Goal: Task Accomplishment & Management: Complete application form

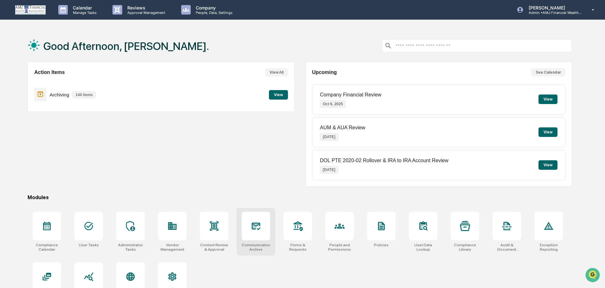
click at [261, 229] on icon at bounding box center [256, 226] width 10 height 10
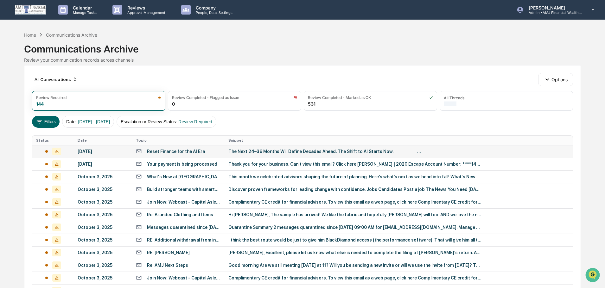
click at [93, 151] on div "[DATE]" at bounding box center [103, 151] width 51 height 5
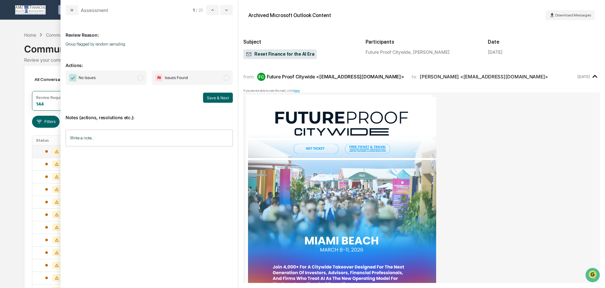
click at [139, 78] on span "modal" at bounding box center [140, 78] width 6 height 6
click at [220, 95] on button "Save & Next" at bounding box center [218, 98] width 30 height 10
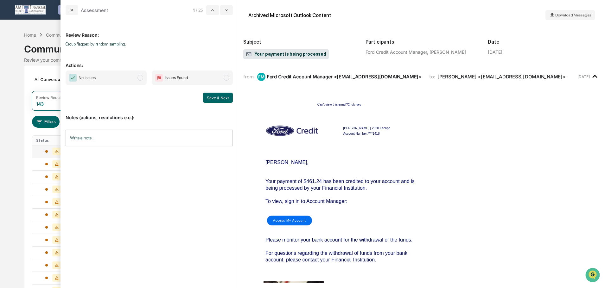
click at [138, 78] on span "modal" at bounding box center [140, 78] width 6 height 6
click at [209, 100] on button "Save & Next" at bounding box center [218, 98] width 30 height 10
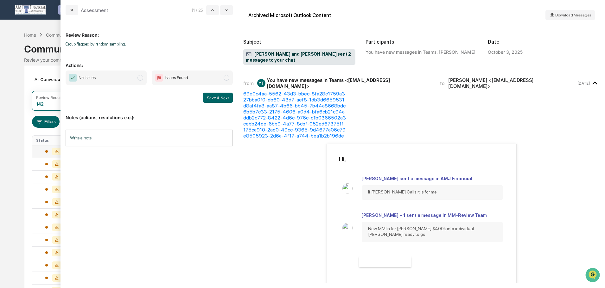
click at [138, 77] on span "modal" at bounding box center [140, 78] width 6 height 6
click at [217, 99] on button "Save & Next" at bounding box center [218, 98] width 30 height 10
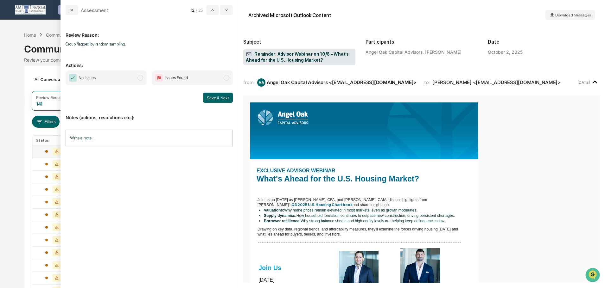
click at [140, 77] on span "modal" at bounding box center [140, 78] width 6 height 6
click at [219, 99] on button "Save & Next" at bounding box center [218, 98] width 30 height 10
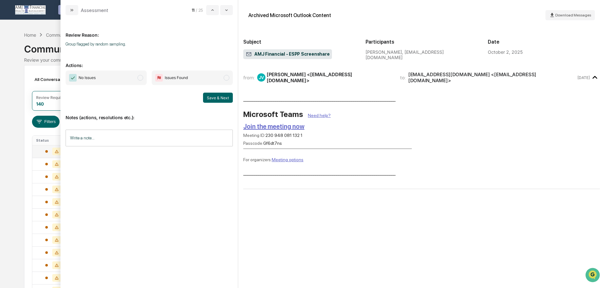
click at [141, 79] on span "modal" at bounding box center [140, 78] width 6 height 6
click at [219, 98] on button "Save & Next" at bounding box center [218, 98] width 30 height 10
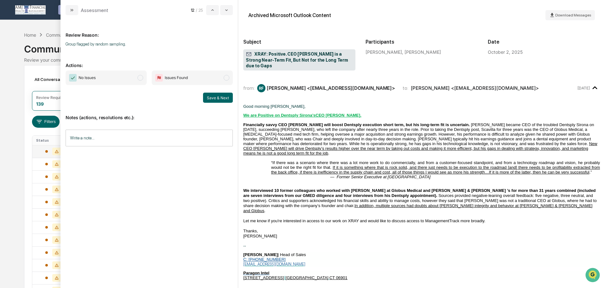
click at [138, 78] on span "modal" at bounding box center [140, 78] width 6 height 6
click at [223, 96] on button "Save & Next" at bounding box center [218, 98] width 30 height 10
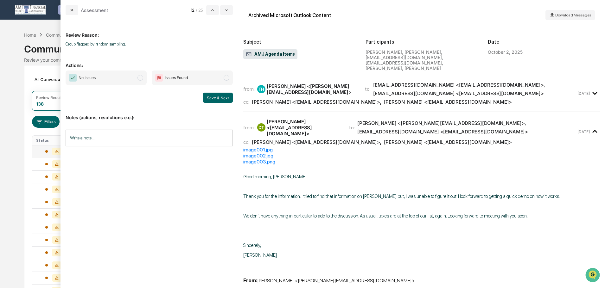
click at [140, 77] on span "modal" at bounding box center [140, 78] width 6 height 6
click at [212, 98] on button "Save & Next" at bounding box center [218, 98] width 30 height 10
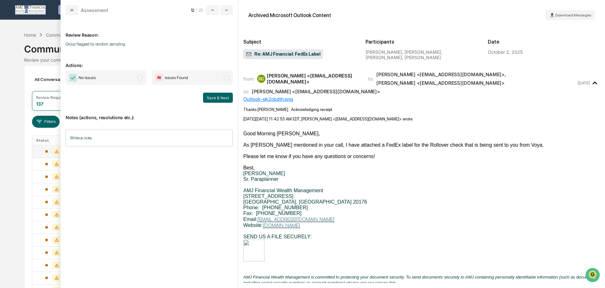
click at [139, 79] on span "modal" at bounding box center [140, 78] width 6 height 6
click at [205, 99] on button "Save & Next" at bounding box center [218, 98] width 30 height 10
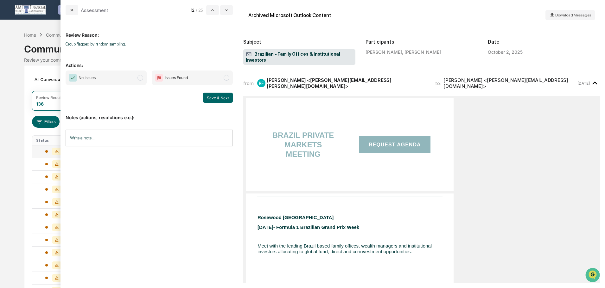
click at [138, 76] on span "modal" at bounding box center [140, 78] width 6 height 6
click at [214, 96] on button "Save & Next" at bounding box center [218, 98] width 30 height 10
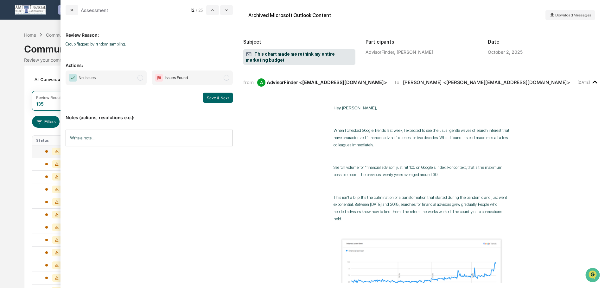
click at [140, 76] on span "modal" at bounding box center [140, 78] width 6 height 6
click at [213, 98] on button "Save & Next" at bounding box center [218, 98] width 30 height 10
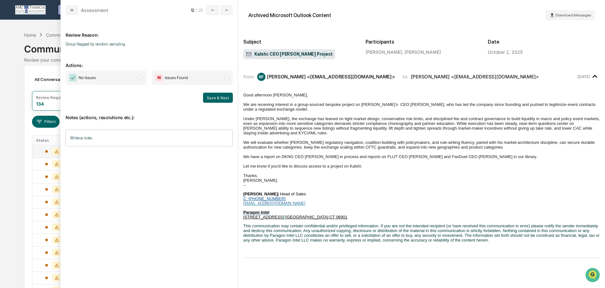
click at [138, 77] on span "modal" at bounding box center [140, 78] width 6 height 6
click at [223, 98] on button "Save & Next" at bounding box center [218, 98] width 30 height 10
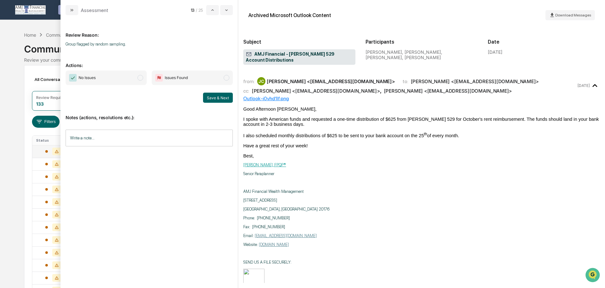
click at [140, 74] on span "No Issues" at bounding box center [106, 78] width 81 height 15
click at [215, 93] on button "Save & Next" at bounding box center [218, 98] width 30 height 10
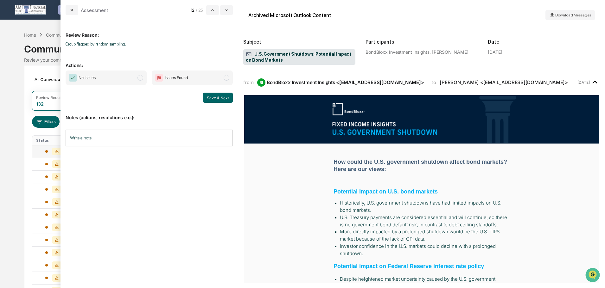
click at [139, 77] on span "modal" at bounding box center [140, 78] width 6 height 6
click at [208, 96] on button "Save & Next" at bounding box center [218, 98] width 30 height 10
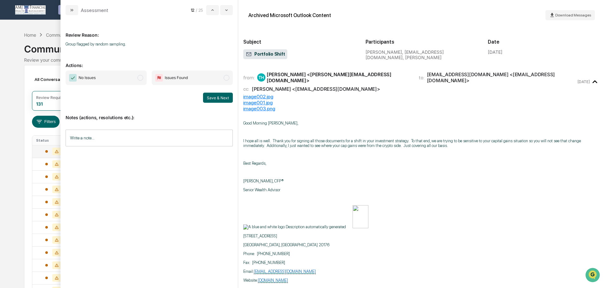
click at [138, 78] on span "modal" at bounding box center [140, 78] width 6 height 6
click at [218, 98] on button "Save & Next" at bounding box center [218, 98] width 30 height 10
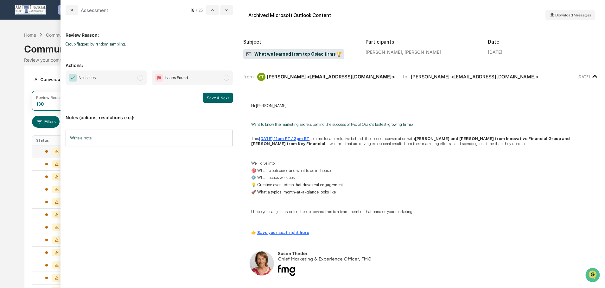
click at [138, 77] on span "modal" at bounding box center [140, 78] width 6 height 6
click at [213, 97] on button "Save & Next" at bounding box center [218, 98] width 30 height 10
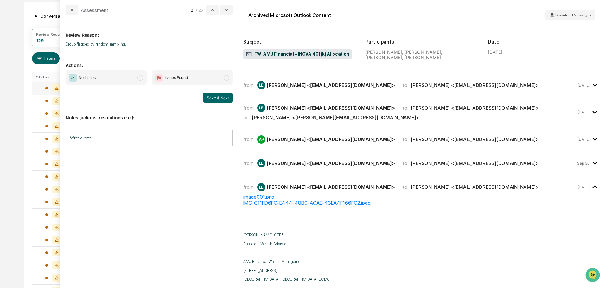
scroll to position [62, 0]
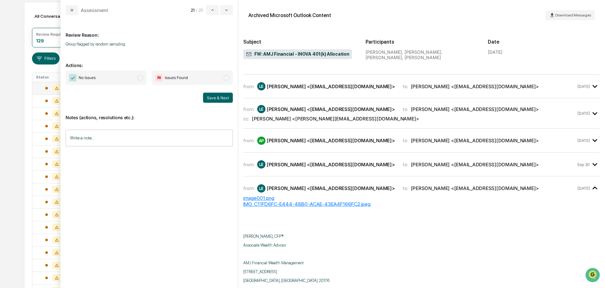
click at [140, 78] on span "modal" at bounding box center [140, 78] width 6 height 6
click at [216, 95] on button "Save & Next" at bounding box center [218, 98] width 30 height 10
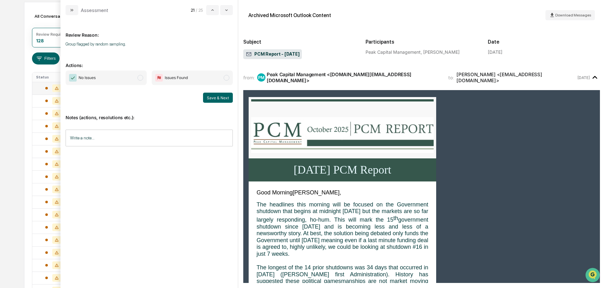
click at [137, 78] on span "modal" at bounding box center [140, 78] width 6 height 6
click at [214, 95] on button "Save & Next" at bounding box center [218, 98] width 30 height 10
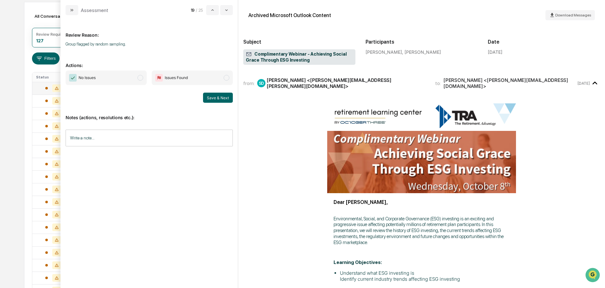
click at [138, 78] on span "modal" at bounding box center [140, 78] width 6 height 6
click at [210, 97] on button "Save & Next" at bounding box center [218, 98] width 30 height 10
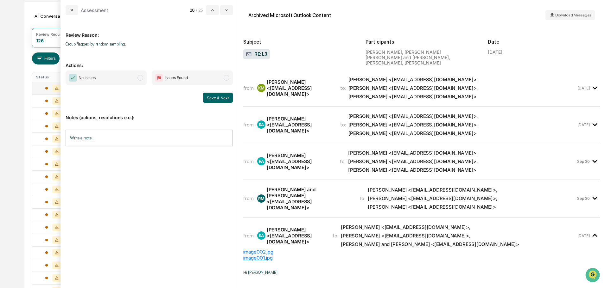
click at [140, 77] on span "modal" at bounding box center [140, 78] width 6 height 6
click at [216, 95] on button "Save & Next" at bounding box center [218, 98] width 30 height 10
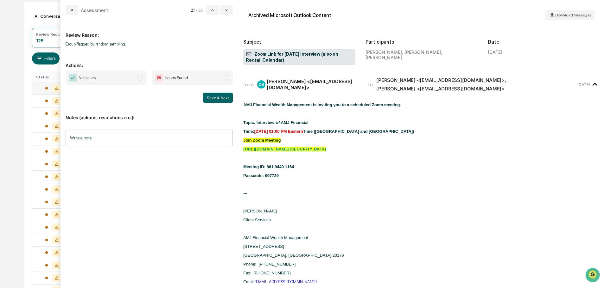
click at [140, 77] on span "modal" at bounding box center [140, 78] width 6 height 6
click at [224, 96] on button "Save & Next" at bounding box center [218, 98] width 30 height 10
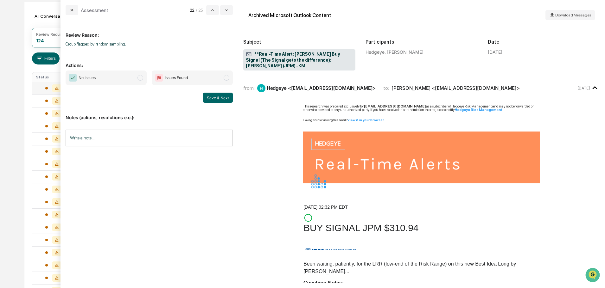
click at [140, 79] on span "modal" at bounding box center [140, 78] width 6 height 6
click at [208, 96] on button "Save & Next" at bounding box center [218, 98] width 30 height 10
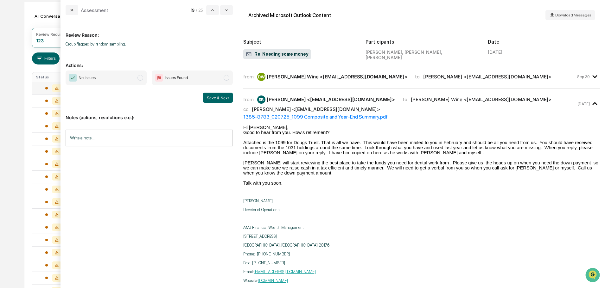
click at [138, 78] on span "modal" at bounding box center [140, 78] width 6 height 6
click at [219, 99] on button "Save & Next" at bounding box center [218, 98] width 30 height 10
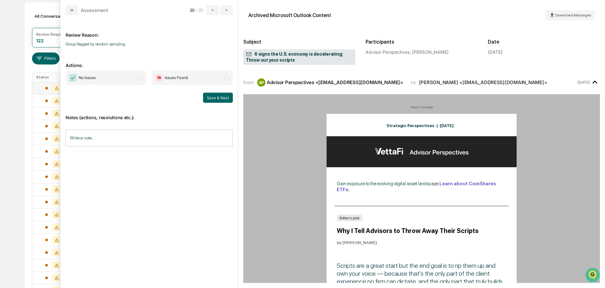
click at [139, 77] on span "modal" at bounding box center [140, 78] width 6 height 6
click at [218, 98] on button "Save & Next" at bounding box center [218, 98] width 30 height 10
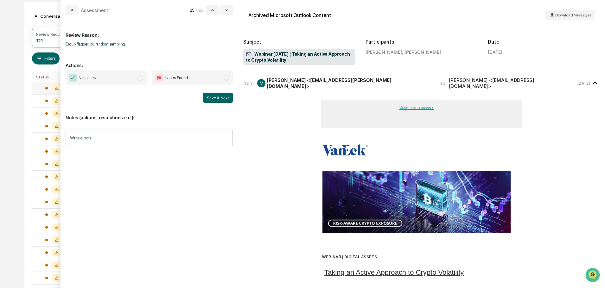
click at [142, 78] on span "modal" at bounding box center [140, 78] width 6 height 6
click at [218, 98] on button "Save & Next" at bounding box center [218, 98] width 30 height 10
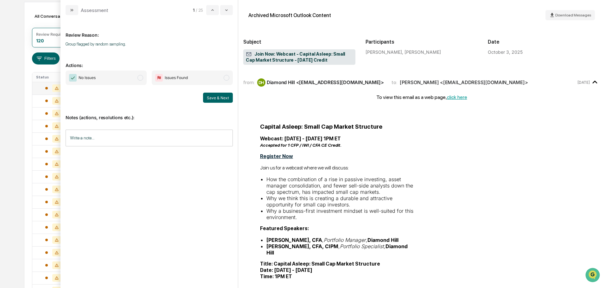
click at [140, 76] on span "modal" at bounding box center [140, 78] width 6 height 6
click at [223, 98] on button "Save & Next" at bounding box center [218, 98] width 30 height 10
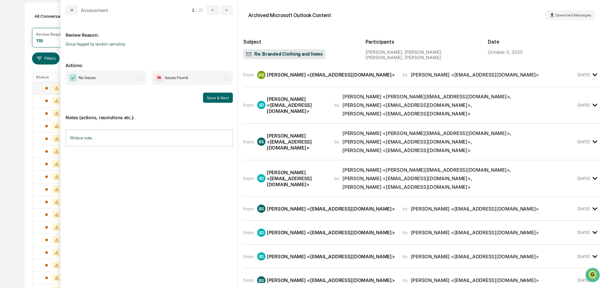
scroll to position [158, 0]
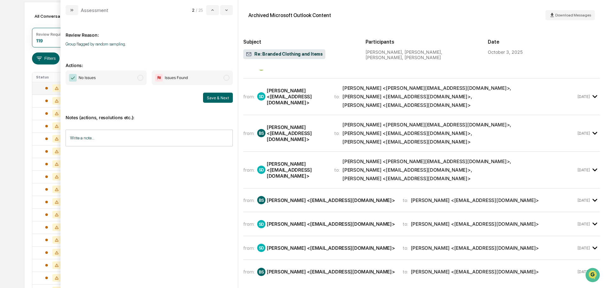
click at [140, 78] on span "modal" at bounding box center [140, 78] width 6 height 6
click at [213, 96] on button "Save & Next" at bounding box center [218, 98] width 30 height 10
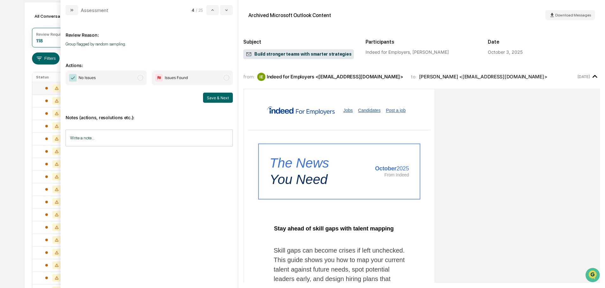
click at [140, 78] on span "modal" at bounding box center [140, 78] width 6 height 6
click at [216, 98] on button "Save & Next" at bounding box center [218, 98] width 30 height 10
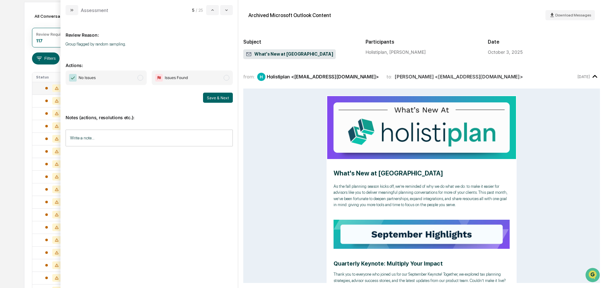
click at [139, 78] on span "modal" at bounding box center [140, 78] width 6 height 6
click at [214, 94] on button "Save & Next" at bounding box center [218, 98] width 30 height 10
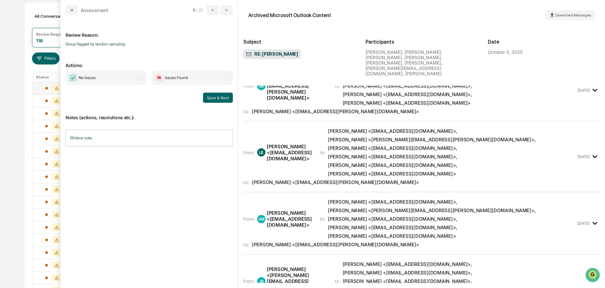
scroll to position [1013, 0]
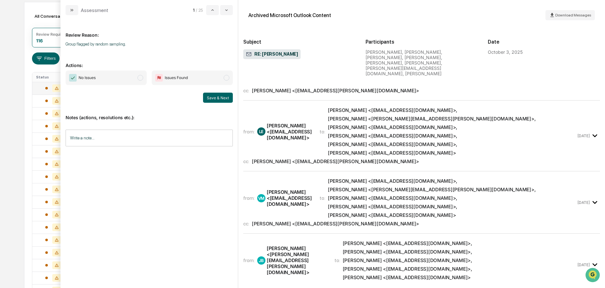
click at [141, 78] on span "modal" at bounding box center [140, 78] width 6 height 6
click at [211, 98] on button "Save & Next" at bounding box center [218, 98] width 30 height 10
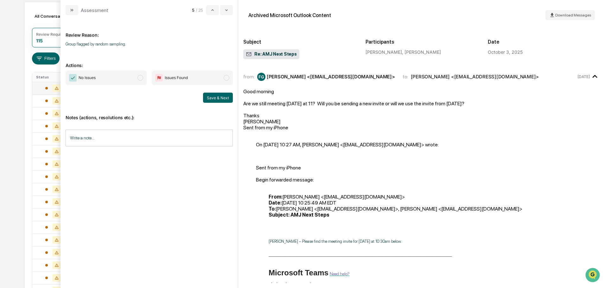
click at [139, 78] on span "modal" at bounding box center [140, 78] width 6 height 6
click at [207, 97] on button "Save & Next" at bounding box center [218, 98] width 30 height 10
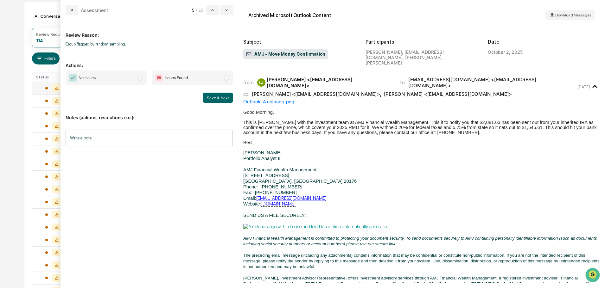
click at [139, 77] on span "modal" at bounding box center [140, 78] width 6 height 6
click at [214, 97] on button "Save & Next" at bounding box center [218, 98] width 30 height 10
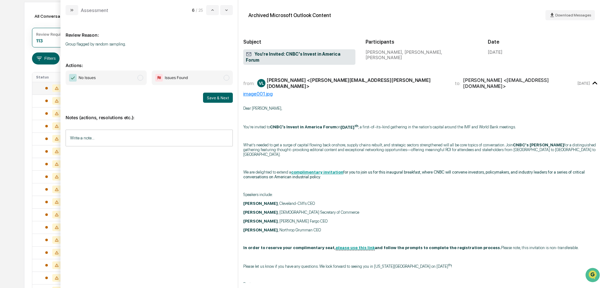
click at [140, 79] on span "modal" at bounding box center [140, 78] width 6 height 6
click at [212, 96] on button "Save & Next" at bounding box center [218, 98] width 30 height 10
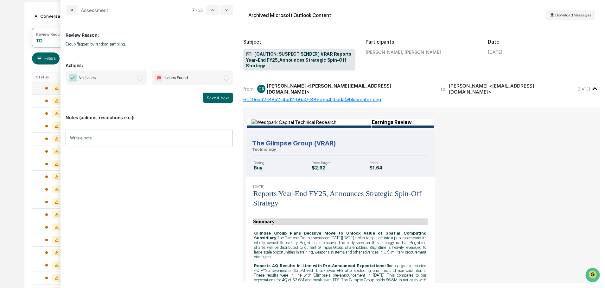
click at [140, 78] on span "modal" at bounding box center [140, 78] width 6 height 6
click at [209, 97] on button "Save & Next" at bounding box center [218, 98] width 30 height 10
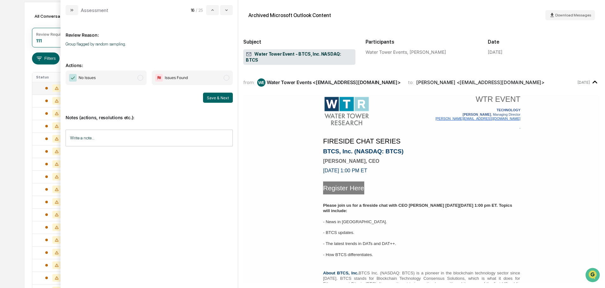
click at [139, 77] on span "modal" at bounding box center [140, 78] width 6 height 6
click at [219, 96] on button "Save & Next" at bounding box center [218, 98] width 30 height 10
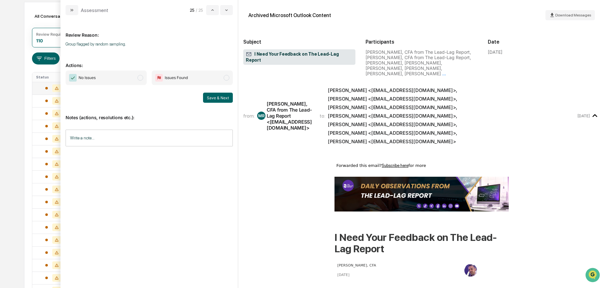
click at [140, 78] on span "modal" at bounding box center [140, 78] width 6 height 6
click at [216, 98] on button "Save & Next" at bounding box center [218, 98] width 30 height 10
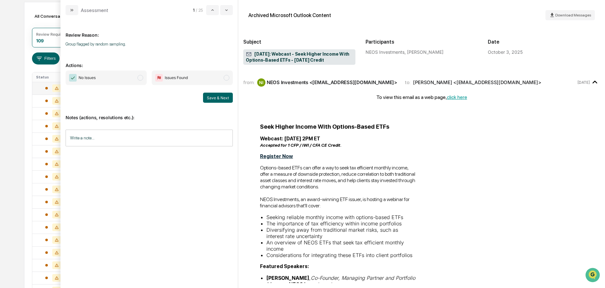
click at [138, 77] on span "modal" at bounding box center [140, 78] width 6 height 6
click at [214, 95] on button "Save & Next" at bounding box center [218, 98] width 30 height 10
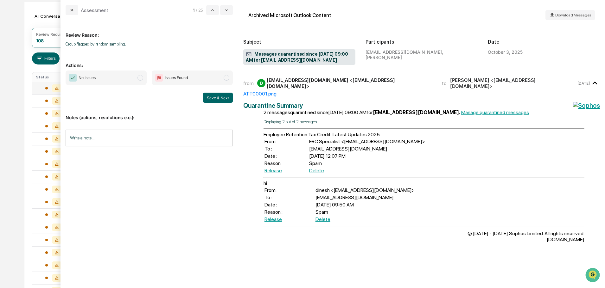
click at [140, 77] on span "modal" at bounding box center [140, 78] width 6 height 6
click at [218, 95] on button "Save & Next" at bounding box center [218, 98] width 30 height 10
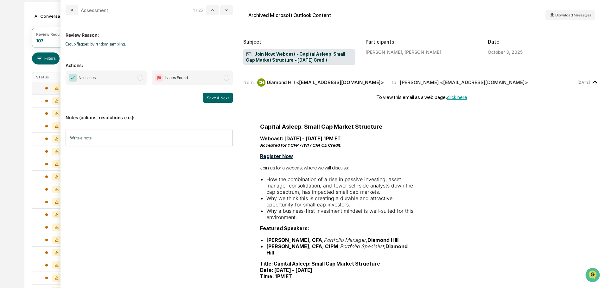
click at [140, 75] on span "modal" at bounding box center [140, 78] width 6 height 6
click at [211, 96] on button "Save & Next" at bounding box center [218, 98] width 30 height 10
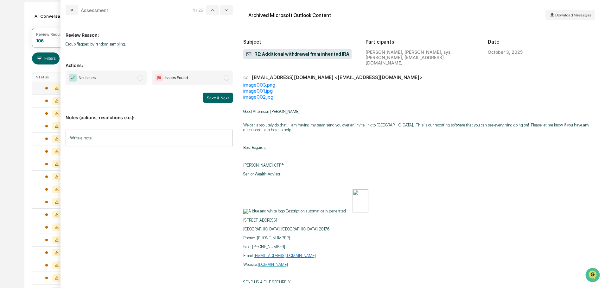
scroll to position [348, 0]
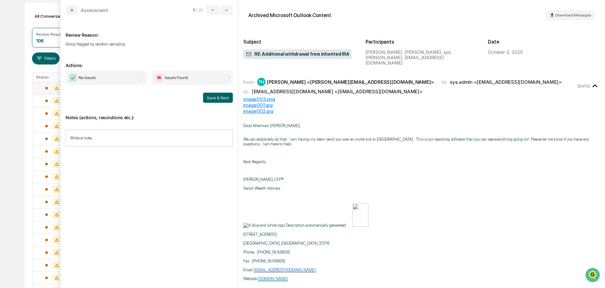
click at [140, 76] on span "modal" at bounding box center [140, 78] width 6 height 6
click at [213, 97] on button "Save & Next" at bounding box center [218, 98] width 30 height 10
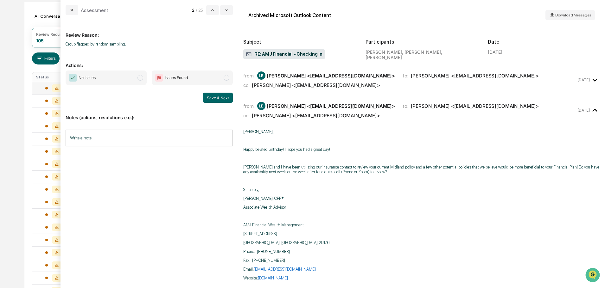
click at [138, 79] on span "modal" at bounding box center [140, 78] width 6 height 6
click at [213, 98] on button "Save & Next" at bounding box center [218, 98] width 30 height 10
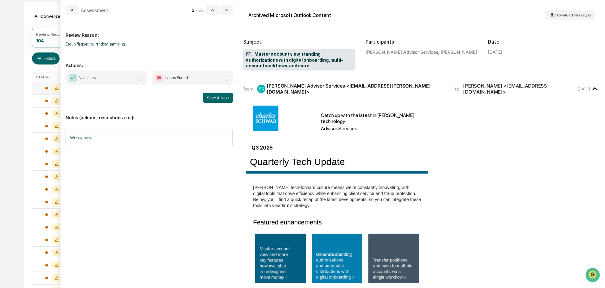
click at [141, 78] on span "modal" at bounding box center [140, 78] width 6 height 6
click at [220, 96] on button "Save & Next" at bounding box center [218, 98] width 30 height 10
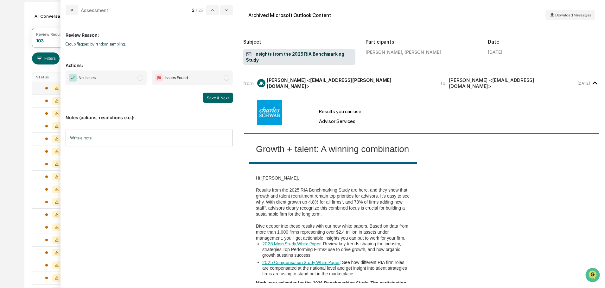
click at [142, 77] on span "modal" at bounding box center [140, 78] width 6 height 6
click at [216, 99] on button "Save & Next" at bounding box center [218, 98] width 30 height 10
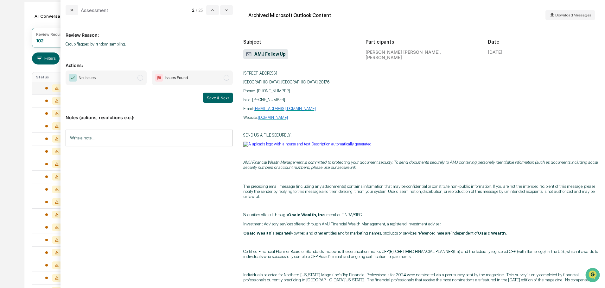
scroll to position [186, 0]
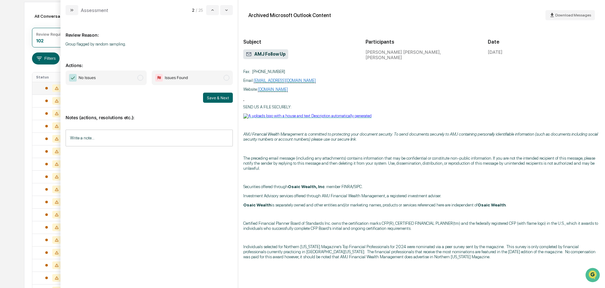
click at [139, 79] on span "modal" at bounding box center [140, 78] width 6 height 6
click at [214, 95] on button "Save & Next" at bounding box center [218, 98] width 30 height 10
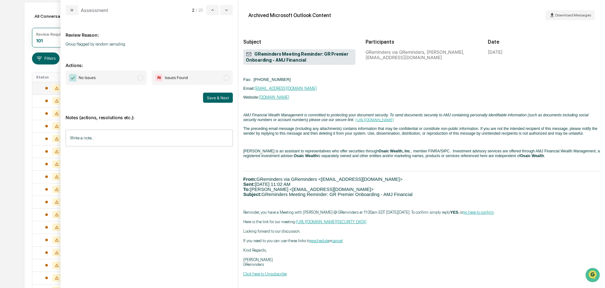
scroll to position [139, 0]
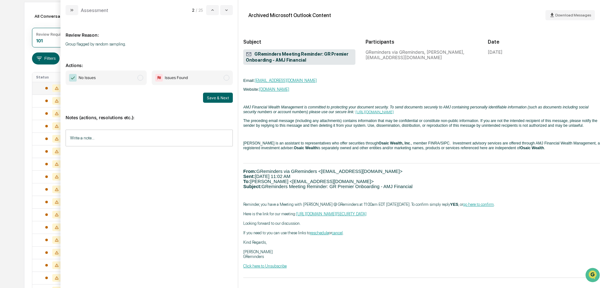
drag, startPoint x: 139, startPoint y: 77, endPoint x: 142, endPoint y: 78, distance: 3.3
click at [139, 77] on span "modal" at bounding box center [140, 78] width 6 height 6
click at [217, 98] on button "Save & Next" at bounding box center [218, 98] width 30 height 10
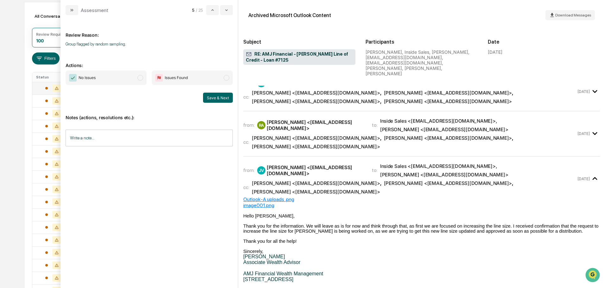
scroll to position [95, 0]
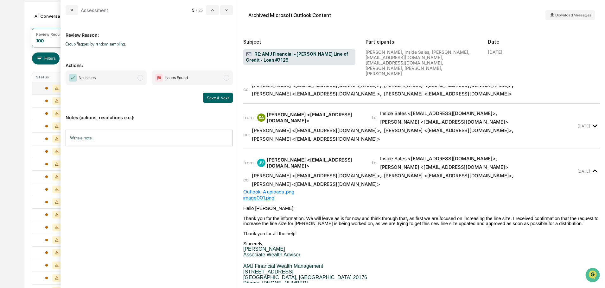
click at [140, 77] on span "modal" at bounding box center [140, 78] width 6 height 6
click at [220, 97] on button "Save & Next" at bounding box center [218, 98] width 30 height 10
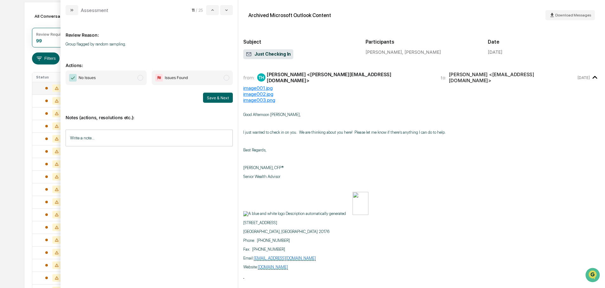
click at [140, 77] on span "modal" at bounding box center [140, 78] width 6 height 6
click at [221, 96] on button "Save & Next" at bounding box center [218, 98] width 30 height 10
click at [142, 77] on span "modal" at bounding box center [140, 78] width 6 height 6
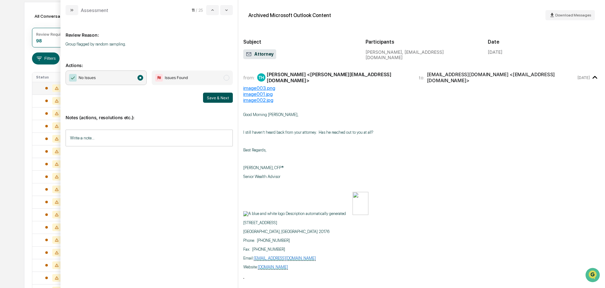
click at [218, 99] on button "Save & Next" at bounding box center [218, 98] width 30 height 10
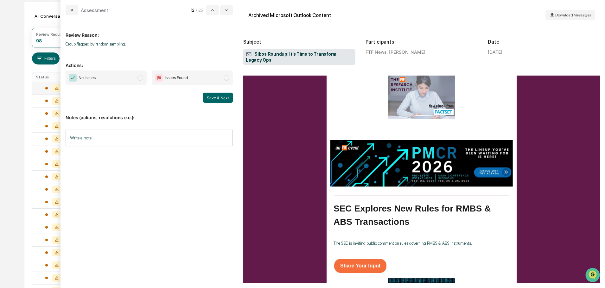
scroll to position [285, 0]
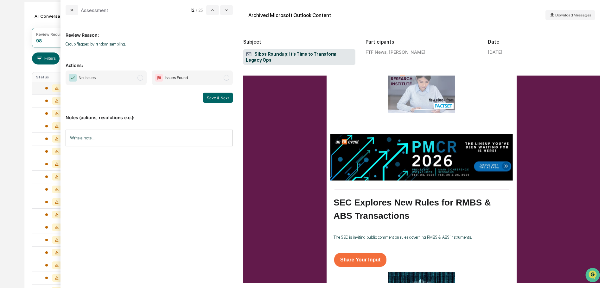
click at [142, 78] on span "modal" at bounding box center [140, 78] width 6 height 6
click at [222, 97] on button "Save & Next" at bounding box center [218, 98] width 30 height 10
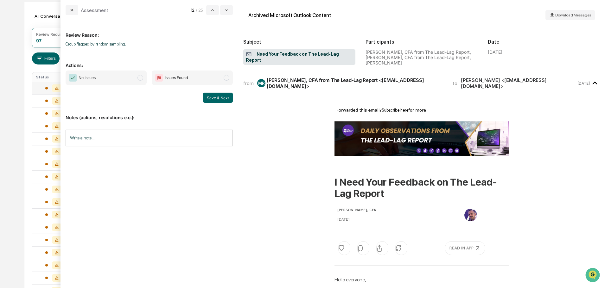
click at [139, 78] on span "modal" at bounding box center [140, 78] width 6 height 6
click at [218, 98] on button "Save & Next" at bounding box center [218, 98] width 30 height 10
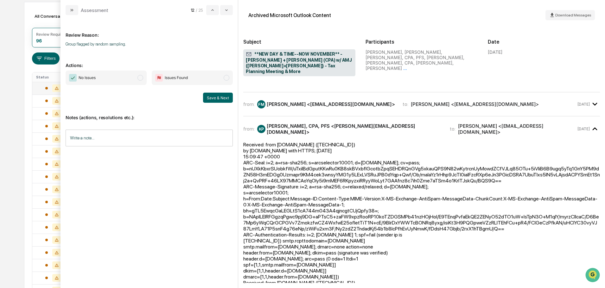
scroll to position [127, 0]
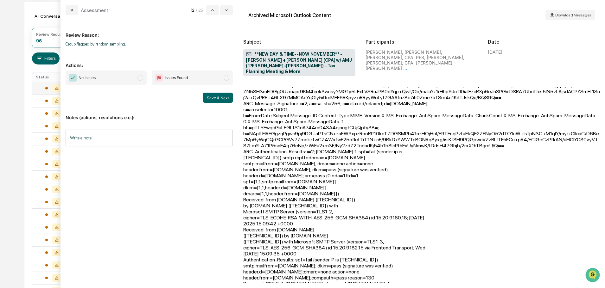
click at [141, 76] on span "modal" at bounding box center [140, 78] width 6 height 6
click at [225, 98] on button "Save & Next" at bounding box center [218, 98] width 30 height 10
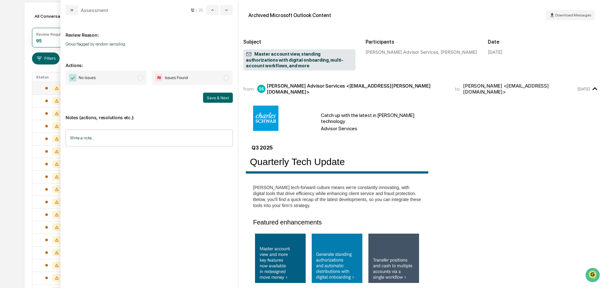
click at [139, 78] on span "modal" at bounding box center [140, 78] width 6 height 6
click at [209, 96] on button "Save & Next" at bounding box center [218, 98] width 30 height 10
click at [141, 77] on span "modal" at bounding box center [140, 78] width 6 height 6
click at [222, 97] on button "Save & Next" at bounding box center [218, 98] width 30 height 10
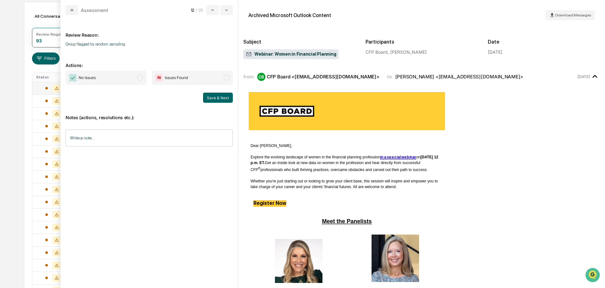
click at [139, 78] on span "modal" at bounding box center [140, 78] width 6 height 6
click at [216, 97] on button "Save & Next" at bounding box center [218, 98] width 30 height 10
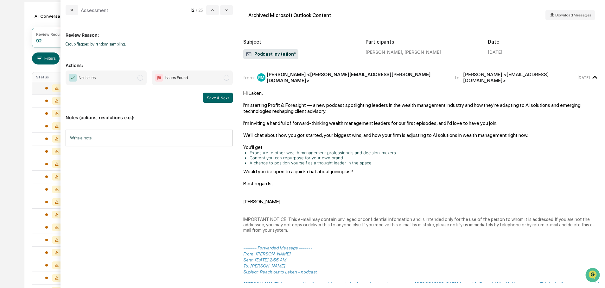
click at [141, 77] on span "modal" at bounding box center [140, 78] width 6 height 6
click at [214, 96] on button "Save & Next" at bounding box center [218, 98] width 30 height 10
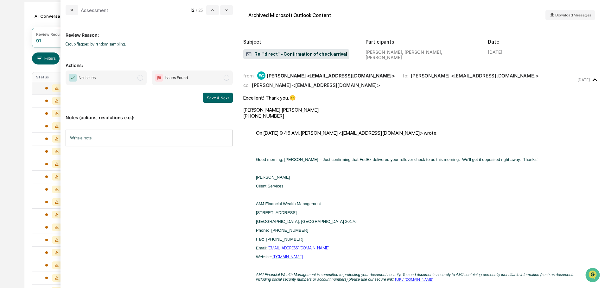
click at [139, 76] on span "modal" at bounding box center [140, 78] width 6 height 6
click at [214, 97] on button "Save & Next" at bounding box center [218, 98] width 30 height 10
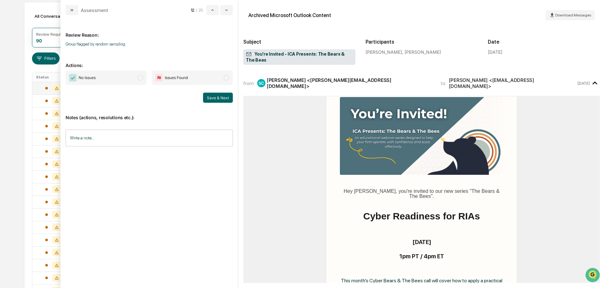
click at [138, 77] on span "modal" at bounding box center [140, 78] width 6 height 6
click at [219, 98] on button "Save & Next" at bounding box center [218, 98] width 30 height 10
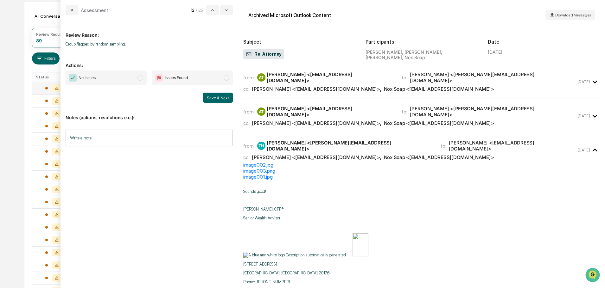
click at [139, 78] on span "modal" at bounding box center [140, 78] width 6 height 6
click at [216, 98] on button "Save & Next" at bounding box center [218, 98] width 30 height 10
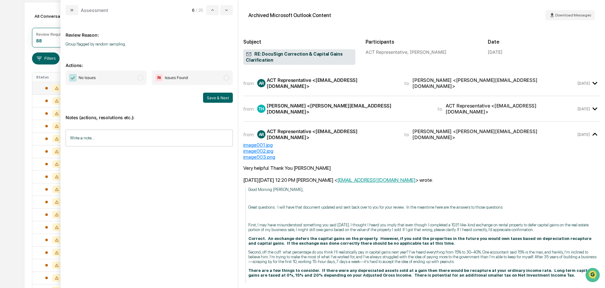
click at [140, 76] on span "modal" at bounding box center [140, 78] width 6 height 6
click at [220, 96] on button "Save & Next" at bounding box center [218, 98] width 30 height 10
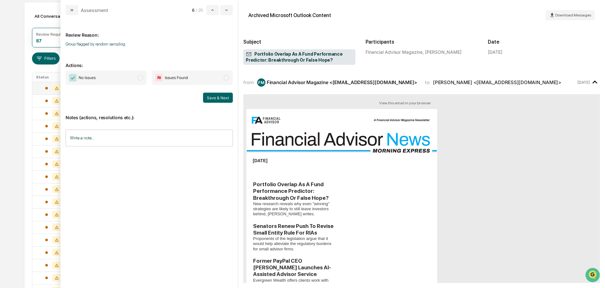
click at [139, 77] on span "modal" at bounding box center [140, 78] width 6 height 6
click at [219, 97] on button "Save & Next" at bounding box center [218, 98] width 30 height 10
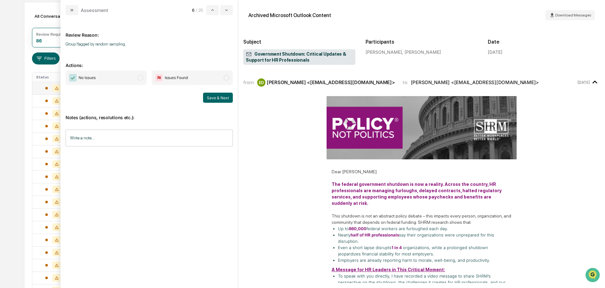
click at [138, 76] on span "modal" at bounding box center [140, 78] width 6 height 6
click at [214, 97] on button "Save & Next" at bounding box center [218, 98] width 30 height 10
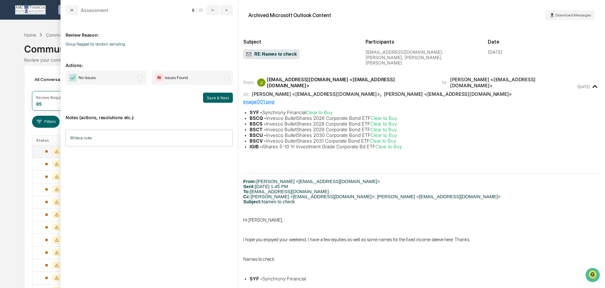
click at [140, 78] on span "modal" at bounding box center [140, 78] width 6 height 6
click at [211, 96] on button "Save & Next" at bounding box center [218, 98] width 30 height 10
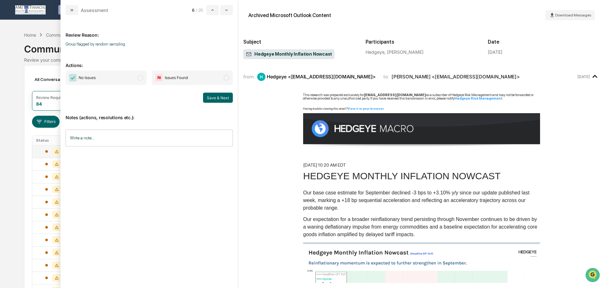
click at [140, 78] on span "modal" at bounding box center [140, 78] width 6 height 6
click at [207, 94] on button "Save & Next" at bounding box center [218, 98] width 30 height 10
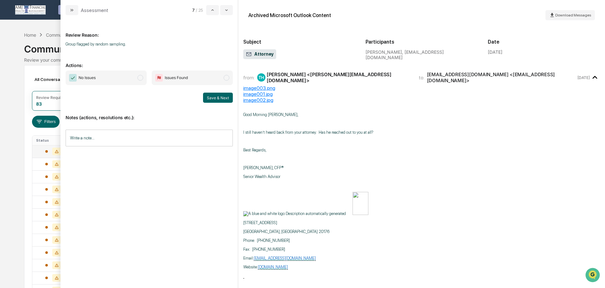
click at [140, 77] on span "modal" at bounding box center [140, 78] width 6 height 6
click at [220, 95] on button "Save & Next" at bounding box center [218, 98] width 30 height 10
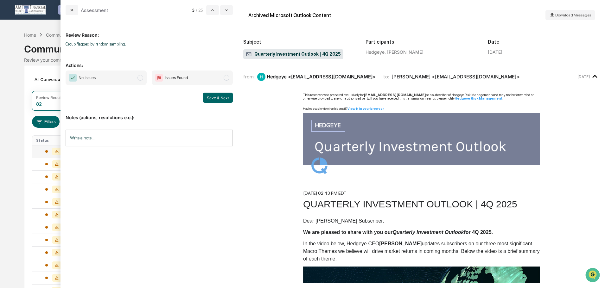
click at [141, 78] on span "modal" at bounding box center [140, 78] width 6 height 6
click at [214, 98] on button "Save & Next" at bounding box center [218, 98] width 30 height 10
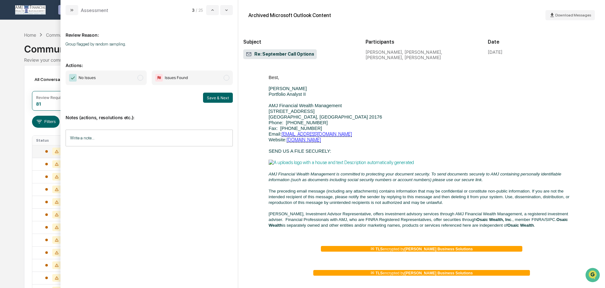
scroll to position [918, 0]
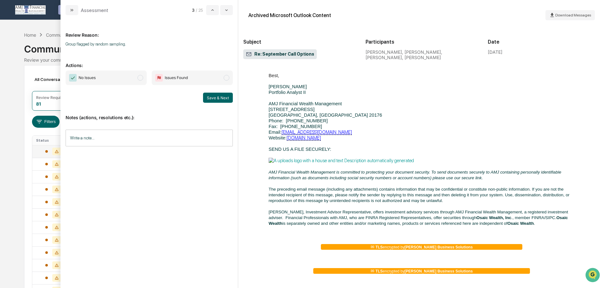
click at [140, 77] on span "modal" at bounding box center [140, 78] width 6 height 6
click at [218, 98] on button "Save & Next" at bounding box center [218, 98] width 30 height 10
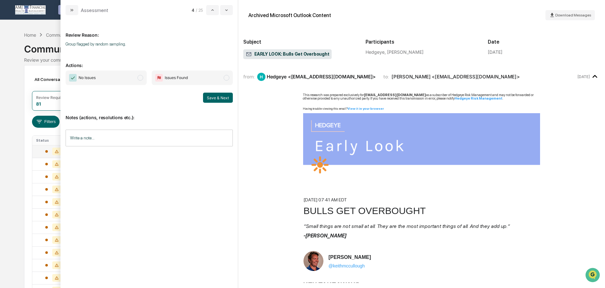
click at [137, 76] on span "No Issues" at bounding box center [106, 78] width 81 height 15
click at [211, 97] on button "Save & Next" at bounding box center [218, 98] width 30 height 10
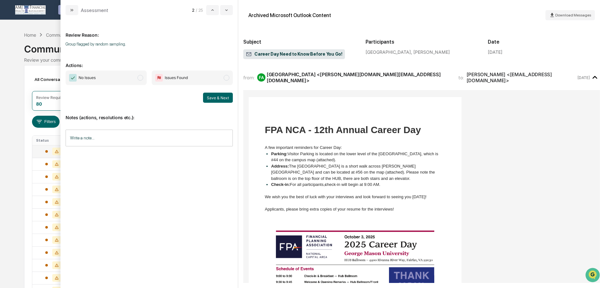
click at [140, 78] on span "modal" at bounding box center [140, 78] width 6 height 6
click at [221, 95] on button "Save & Next" at bounding box center [218, 98] width 30 height 10
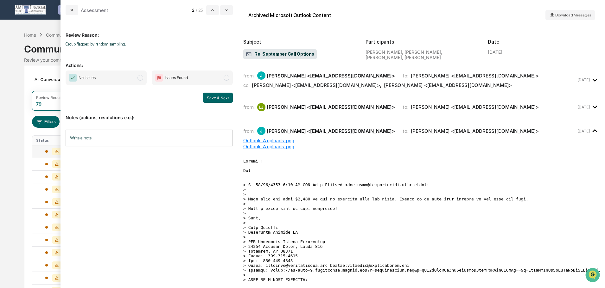
click at [139, 78] on span "modal" at bounding box center [140, 78] width 6 height 6
click at [216, 96] on button "Save & Next" at bounding box center [218, 98] width 30 height 10
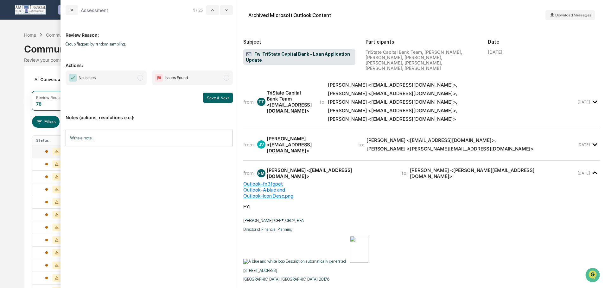
click at [138, 77] on span "modal" at bounding box center [140, 78] width 6 height 6
click at [215, 99] on button "Save & Next" at bounding box center [218, 98] width 30 height 10
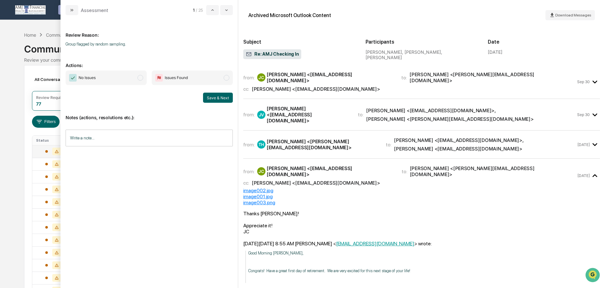
click at [138, 77] on span "modal" at bounding box center [140, 78] width 6 height 6
click at [214, 97] on button "Save & Next" at bounding box center [218, 98] width 30 height 10
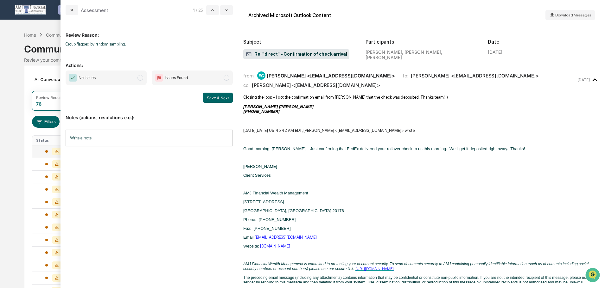
click at [138, 78] on span "modal" at bounding box center [140, 78] width 6 height 6
click at [211, 97] on button "Save & Next" at bounding box center [218, 98] width 30 height 10
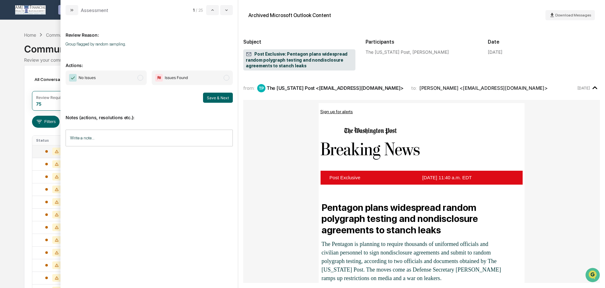
click at [139, 75] on span "No Issues" at bounding box center [106, 78] width 81 height 15
click at [213, 96] on button "Save & Next" at bounding box center [218, 98] width 30 height 10
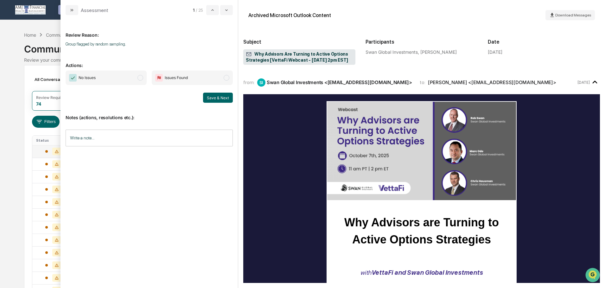
click at [137, 77] on span "modal" at bounding box center [140, 78] width 6 height 6
click at [214, 99] on button "Save & Next" at bounding box center [218, 98] width 30 height 10
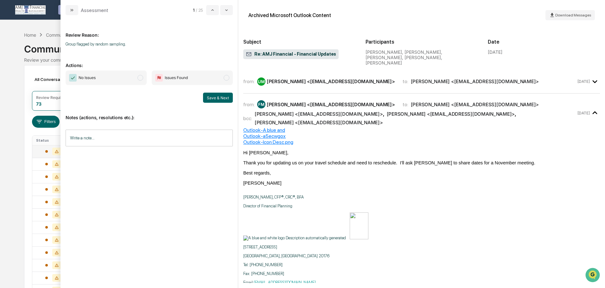
click at [140, 78] on span "modal" at bounding box center [140, 78] width 6 height 6
click at [227, 99] on button "Save & Next" at bounding box center [218, 98] width 30 height 10
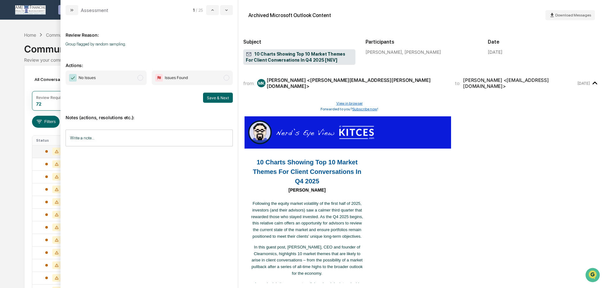
click at [141, 76] on span "modal" at bounding box center [140, 78] width 6 height 6
click at [217, 95] on button "Save & Next" at bounding box center [218, 98] width 30 height 10
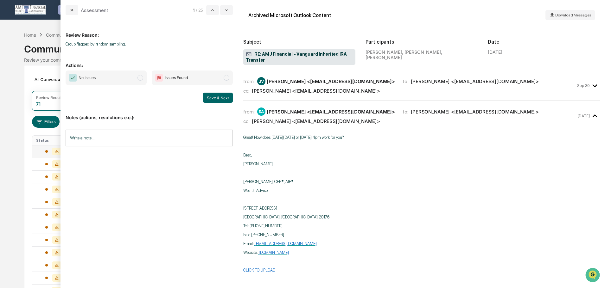
click at [139, 77] on span "modal" at bounding box center [140, 78] width 6 height 6
click at [215, 97] on button "Save & Next" at bounding box center [218, 98] width 30 height 10
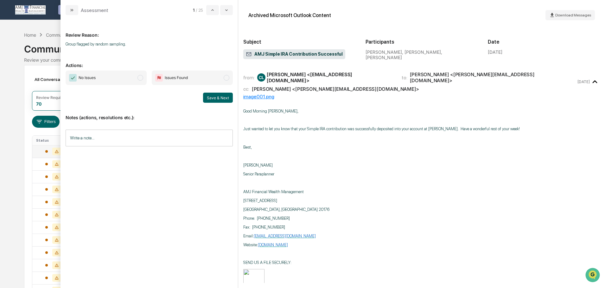
click at [140, 76] on span "modal" at bounding box center [140, 78] width 6 height 6
click at [215, 97] on button "Save & Next" at bounding box center [218, 98] width 30 height 10
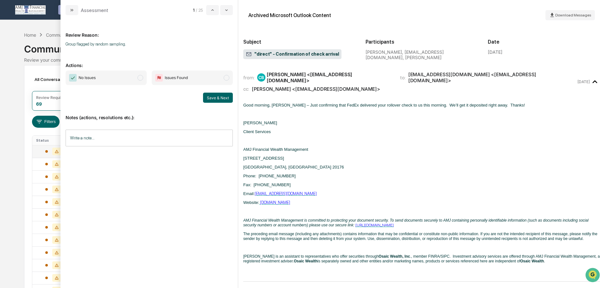
click at [140, 78] on span "modal" at bounding box center [140, 78] width 6 height 6
click at [220, 98] on button "Save & Next" at bounding box center [218, 98] width 30 height 10
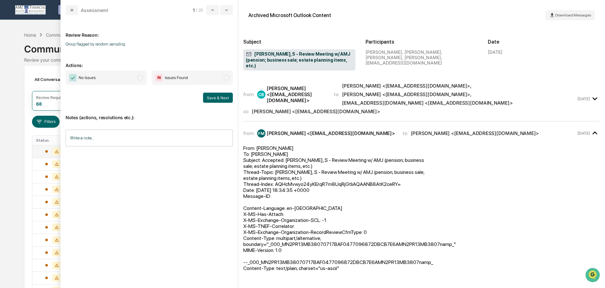
click at [140, 77] on span "modal" at bounding box center [140, 78] width 6 height 6
click at [227, 97] on button "Save & Next" at bounding box center [218, 98] width 30 height 10
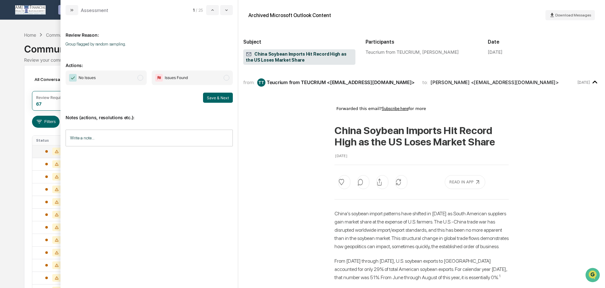
scroll to position [32, 0]
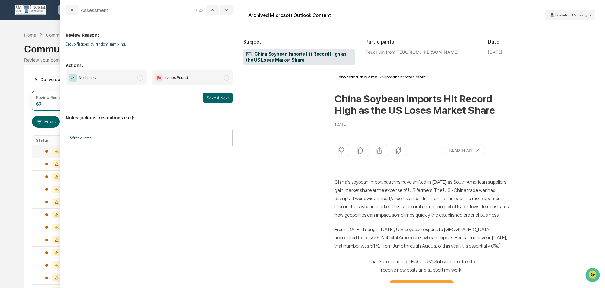
click at [139, 78] on span "modal" at bounding box center [140, 78] width 6 height 6
click at [217, 100] on button "Save & Next" at bounding box center [218, 98] width 30 height 10
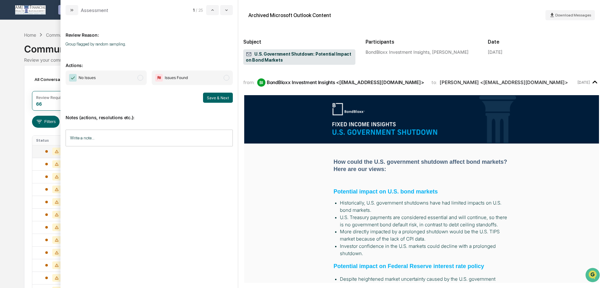
click at [140, 79] on span "modal" at bounding box center [140, 78] width 6 height 6
click at [227, 96] on button "Save & Next" at bounding box center [218, 98] width 30 height 10
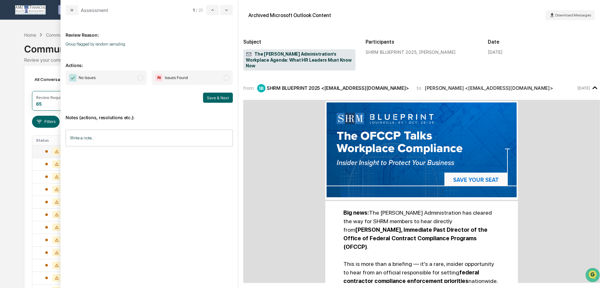
click at [141, 79] on span "modal" at bounding box center [140, 78] width 6 height 6
click at [215, 99] on button "Save & Next" at bounding box center [218, 98] width 30 height 10
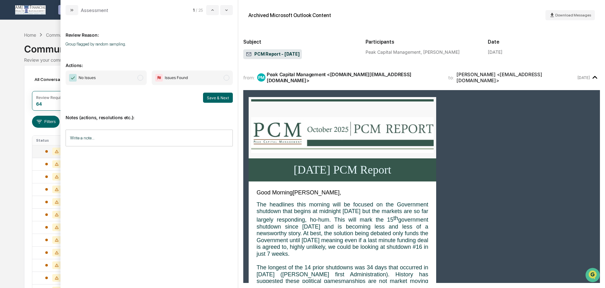
click at [141, 78] on span "modal" at bounding box center [140, 78] width 6 height 6
click at [220, 95] on button "Save & Next" at bounding box center [218, 98] width 30 height 10
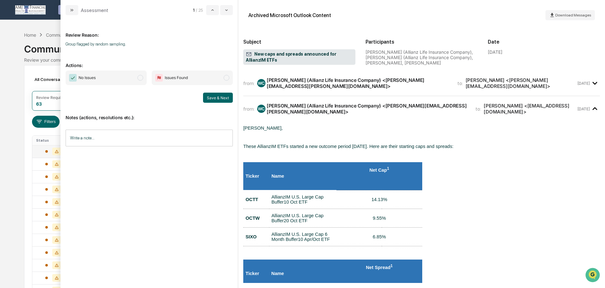
click at [140, 78] on span "modal" at bounding box center [140, 78] width 6 height 6
click at [209, 98] on button "Save & Next" at bounding box center [218, 98] width 30 height 10
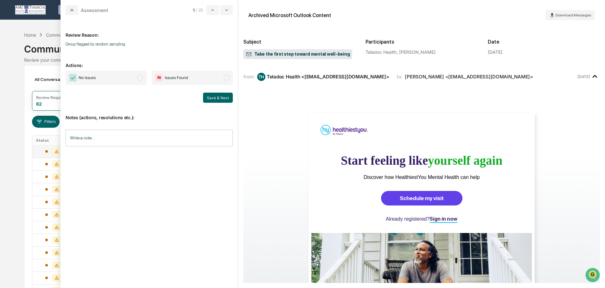
click at [140, 77] on span "modal" at bounding box center [140, 78] width 6 height 6
click at [215, 97] on button "Save & Next" at bounding box center [218, 98] width 30 height 10
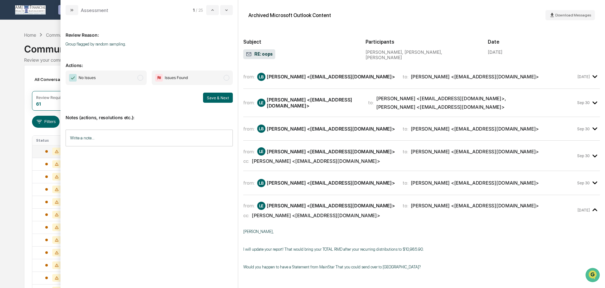
click at [140, 77] on span "modal" at bounding box center [140, 78] width 6 height 6
click at [218, 97] on button "Save & Next" at bounding box center [218, 98] width 30 height 10
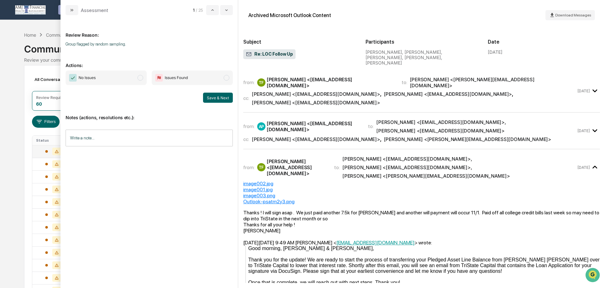
click at [139, 77] on span "modal" at bounding box center [140, 78] width 6 height 6
click at [215, 98] on button "Save & Next" at bounding box center [218, 98] width 30 height 10
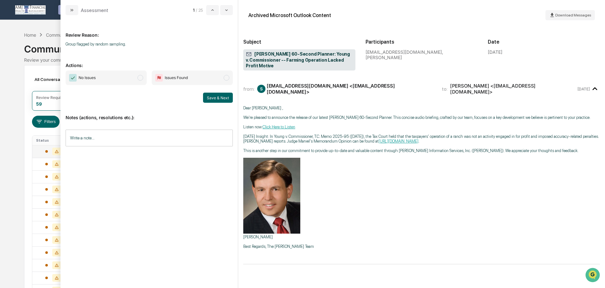
click at [139, 78] on span "modal" at bounding box center [140, 78] width 6 height 6
click at [216, 97] on button "Save & Next" at bounding box center [218, 98] width 30 height 10
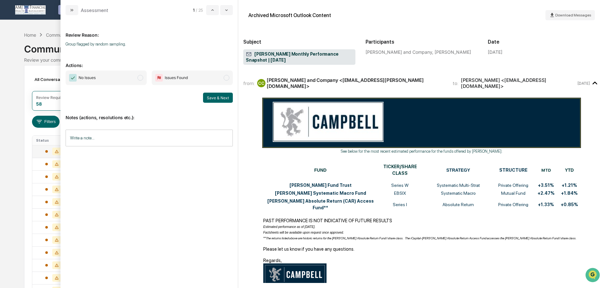
click at [140, 78] on span "modal" at bounding box center [140, 78] width 6 height 6
click at [214, 98] on button "Save & Next" at bounding box center [218, 98] width 30 height 10
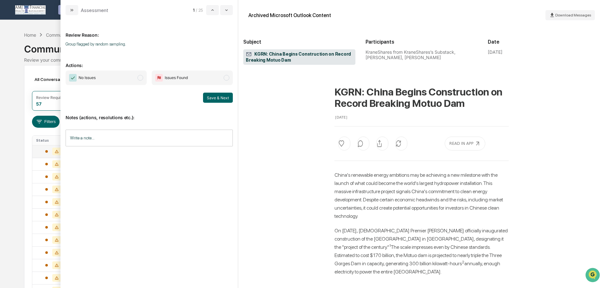
scroll to position [32, 0]
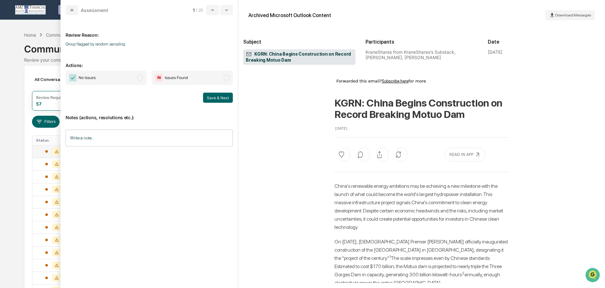
click at [138, 78] on span "modal" at bounding box center [140, 78] width 6 height 6
click at [215, 99] on button "Save & Next" at bounding box center [218, 98] width 30 height 10
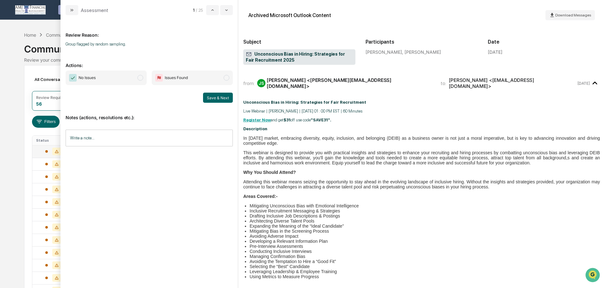
click at [142, 78] on span "modal" at bounding box center [140, 78] width 6 height 6
click at [221, 98] on button "Save & Next" at bounding box center [218, 98] width 30 height 10
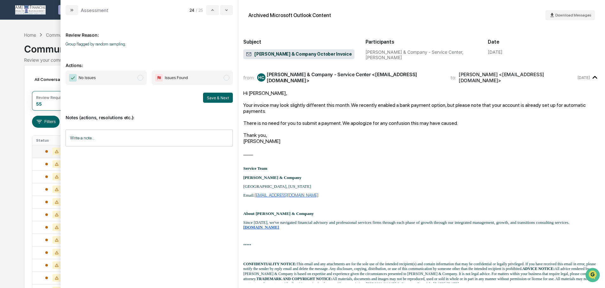
click at [140, 78] on span "modal" at bounding box center [140, 78] width 6 height 6
click at [219, 97] on button "Save & Next" at bounding box center [218, 98] width 30 height 10
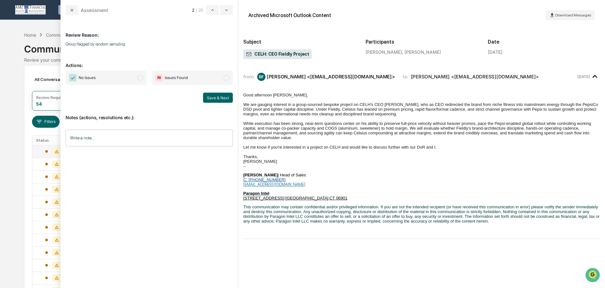
click at [140, 78] on span "modal" at bounding box center [140, 78] width 6 height 6
click at [214, 95] on button "Save & Next" at bounding box center [218, 98] width 30 height 10
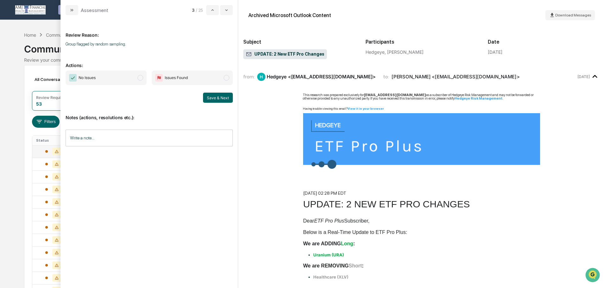
click at [140, 79] on span "modal" at bounding box center [140, 78] width 6 height 6
click at [216, 97] on button "Save & Next" at bounding box center [218, 98] width 30 height 10
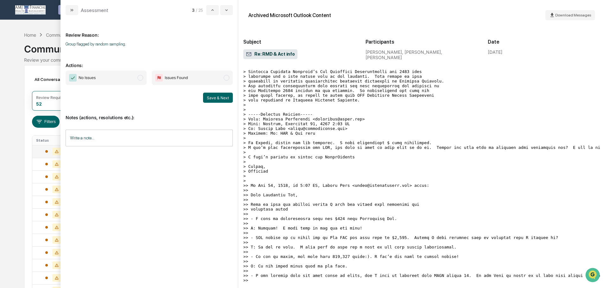
scroll to position [443, 0]
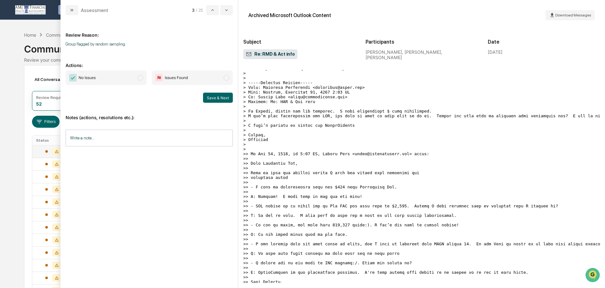
click at [138, 76] on span "modal" at bounding box center [140, 78] width 6 height 6
click at [218, 98] on button "Save & Next" at bounding box center [218, 98] width 30 height 10
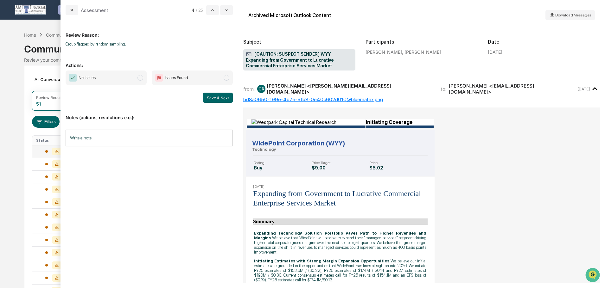
click at [138, 75] on span "modal" at bounding box center [140, 78] width 6 height 6
click at [219, 98] on button "Save & Next" at bounding box center [218, 98] width 30 height 10
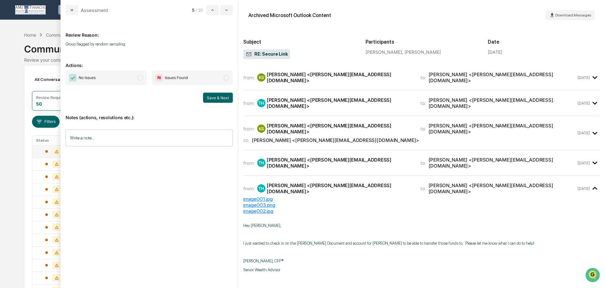
click at [142, 78] on span "modal" at bounding box center [140, 78] width 6 height 6
click at [212, 99] on button "Save & Next" at bounding box center [218, 98] width 30 height 10
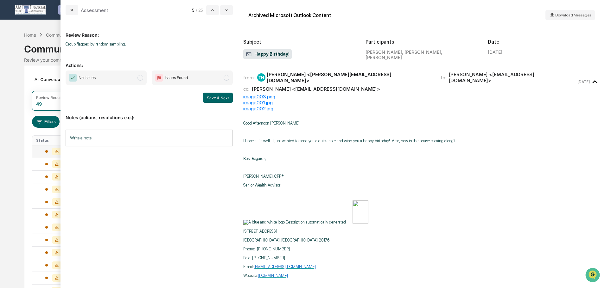
click at [140, 77] on span "modal" at bounding box center [140, 78] width 6 height 6
click at [211, 96] on button "Save & Next" at bounding box center [218, 98] width 30 height 10
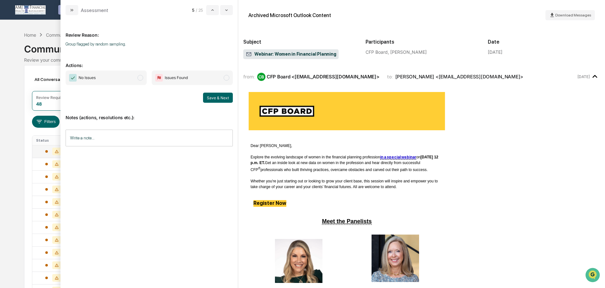
click at [138, 77] on span "modal" at bounding box center [140, 78] width 6 height 6
click at [217, 94] on button "Save & Next" at bounding box center [218, 98] width 30 height 10
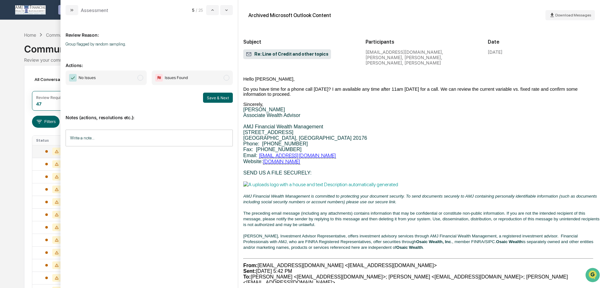
scroll to position [127, 0]
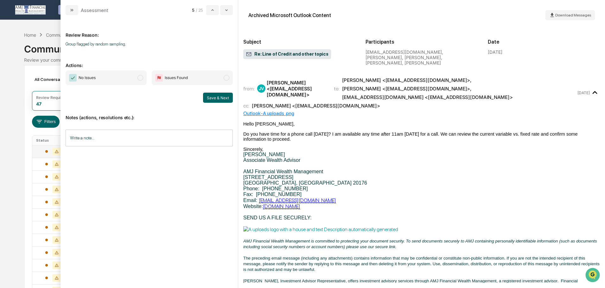
click at [142, 78] on span "modal" at bounding box center [140, 78] width 6 height 6
click at [220, 96] on button "Save & Next" at bounding box center [218, 98] width 30 height 10
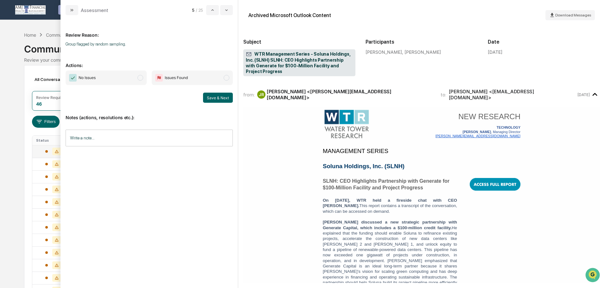
click at [140, 78] on span "modal" at bounding box center [140, 78] width 6 height 6
click at [216, 96] on button "Save & Next" at bounding box center [218, 98] width 30 height 10
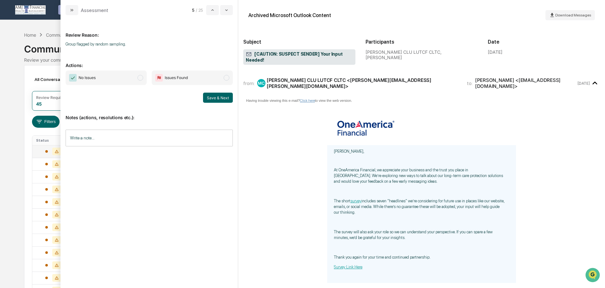
click at [142, 76] on span "modal" at bounding box center [140, 78] width 6 height 6
click at [216, 97] on button "Save & Next" at bounding box center [218, 98] width 30 height 10
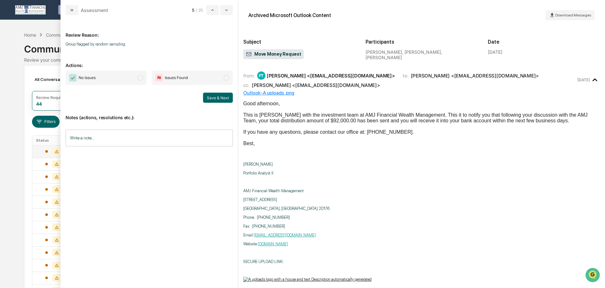
click at [141, 76] on span "modal" at bounding box center [140, 78] width 6 height 6
click at [209, 97] on button "Save & Next" at bounding box center [218, 98] width 30 height 10
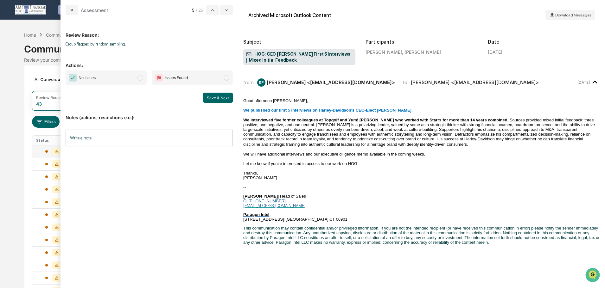
click at [138, 78] on span "modal" at bounding box center [140, 78] width 6 height 6
click at [217, 96] on button "Save & Next" at bounding box center [218, 98] width 30 height 10
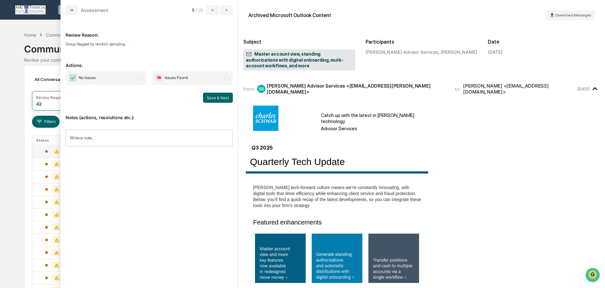
click at [139, 77] on span "modal" at bounding box center [140, 78] width 6 height 6
click at [210, 97] on button "Save & Next" at bounding box center [218, 98] width 30 height 10
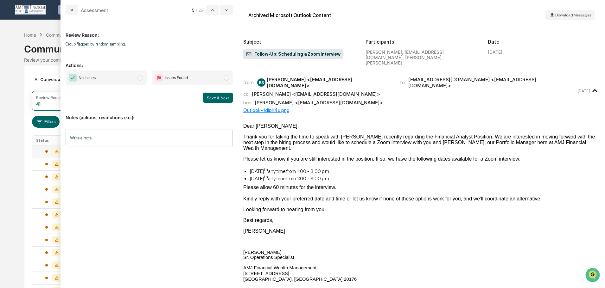
click at [136, 78] on span "No Issues" at bounding box center [106, 78] width 81 height 15
click at [220, 96] on button "Save & Next" at bounding box center [218, 98] width 30 height 10
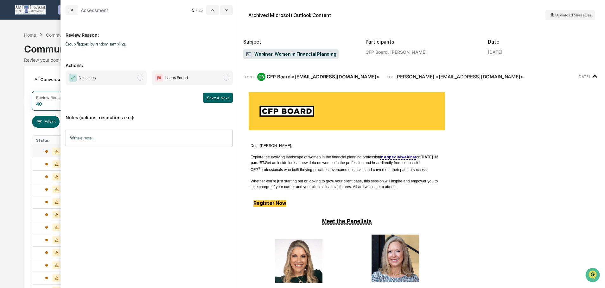
click at [141, 78] on span "modal" at bounding box center [140, 78] width 6 height 6
click at [212, 96] on button "Save & Next" at bounding box center [218, 98] width 30 height 10
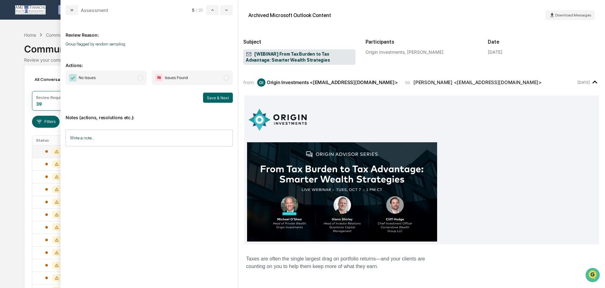
click at [142, 79] on span "modal" at bounding box center [140, 78] width 6 height 6
click at [208, 97] on button "Save & Next" at bounding box center [218, 98] width 30 height 10
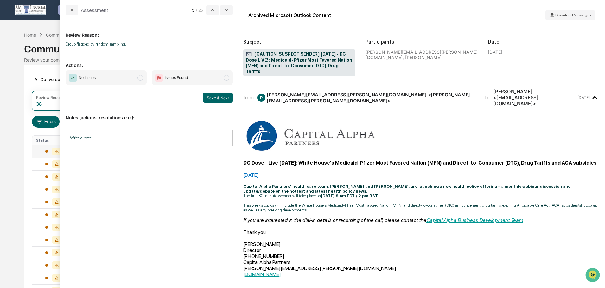
click at [140, 78] on span "modal" at bounding box center [140, 78] width 6 height 6
click at [220, 98] on button "Save & Next" at bounding box center [218, 98] width 30 height 10
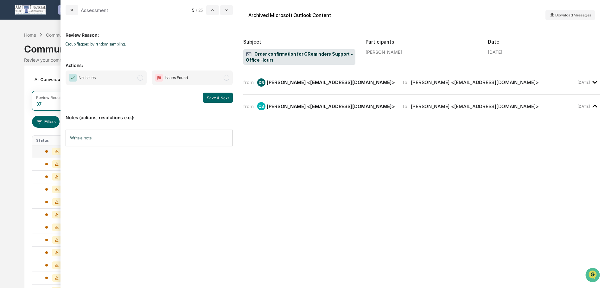
click at [140, 76] on span "modal" at bounding box center [140, 78] width 6 height 6
click at [213, 96] on button "Save & Next" at bounding box center [218, 98] width 30 height 10
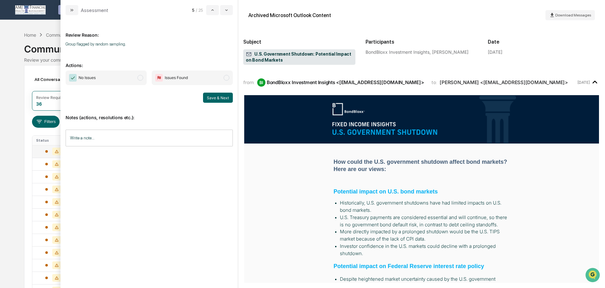
click at [140, 77] on span "modal" at bounding box center [140, 78] width 6 height 6
click at [211, 96] on button "Save & Next" at bounding box center [218, 98] width 30 height 10
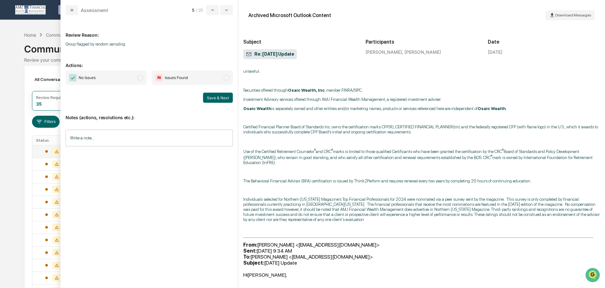
scroll to position [287, 0]
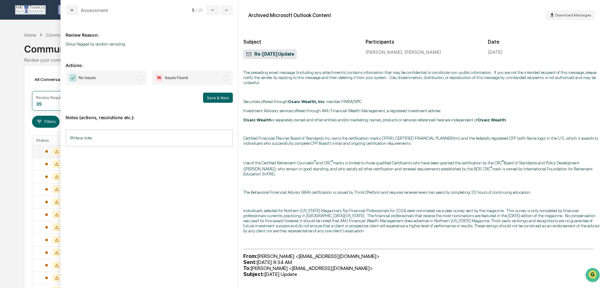
drag, startPoint x: 140, startPoint y: 77, endPoint x: 152, endPoint y: 81, distance: 12.9
click at [140, 77] on span "modal" at bounding box center [140, 78] width 6 height 6
click at [214, 95] on button "Save & Next" at bounding box center [218, 98] width 30 height 10
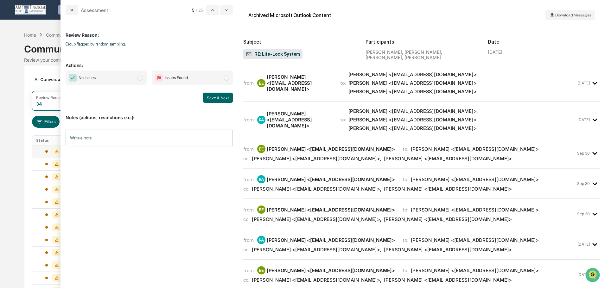
click at [140, 77] on span "modal" at bounding box center [140, 78] width 6 height 6
click at [213, 96] on button "Save & Next" at bounding box center [218, 98] width 30 height 10
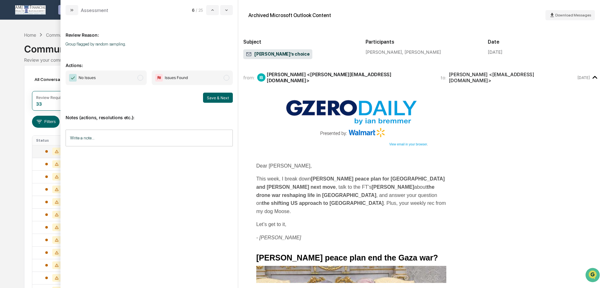
click at [141, 77] on span "modal" at bounding box center [140, 78] width 6 height 6
click at [222, 98] on button "Save & Next" at bounding box center [218, 98] width 30 height 10
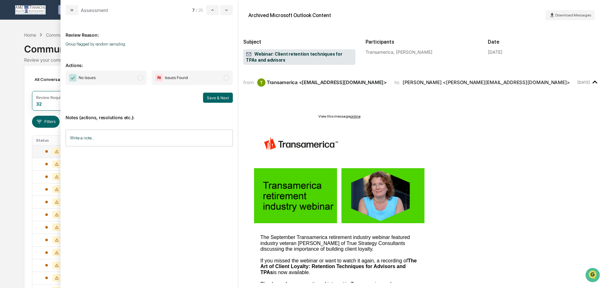
click at [139, 76] on span "modal" at bounding box center [140, 78] width 6 height 6
click at [209, 97] on button "Save & Next" at bounding box center [218, 98] width 30 height 10
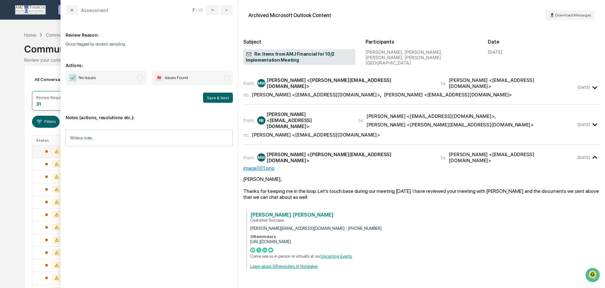
click at [139, 77] on span "modal" at bounding box center [140, 78] width 6 height 6
click at [219, 96] on button "Save & Next" at bounding box center [218, 98] width 30 height 10
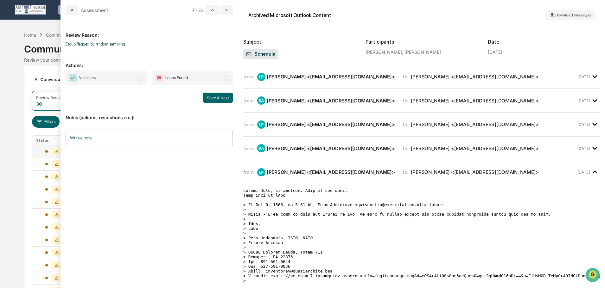
click at [138, 76] on span "modal" at bounding box center [140, 78] width 6 height 6
click at [219, 95] on button "Save & Next" at bounding box center [218, 98] width 30 height 10
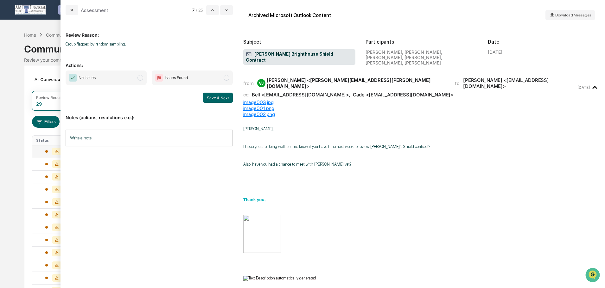
click at [138, 77] on span "modal" at bounding box center [140, 78] width 6 height 6
click at [223, 98] on button "Save & Next" at bounding box center [218, 98] width 30 height 10
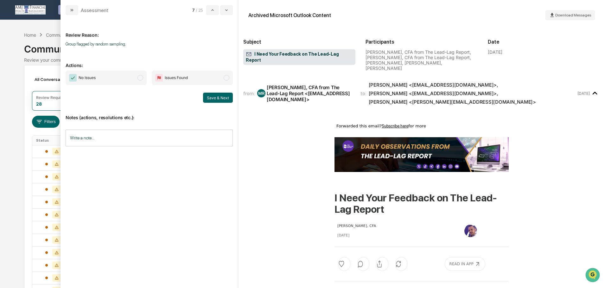
click at [140, 77] on span "modal" at bounding box center [140, 78] width 6 height 6
click at [212, 96] on button "Save & Next" at bounding box center [218, 98] width 30 height 10
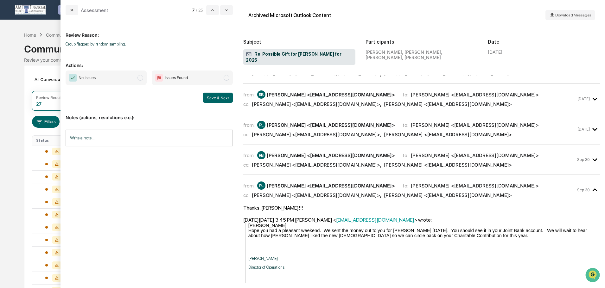
scroll to position [253, 0]
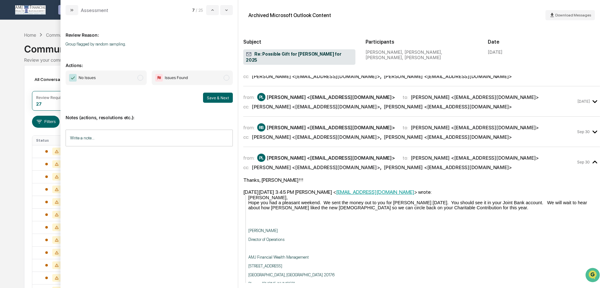
click at [140, 77] on span "modal" at bounding box center [140, 78] width 6 height 6
click at [216, 95] on button "Save & Next" at bounding box center [218, 98] width 30 height 10
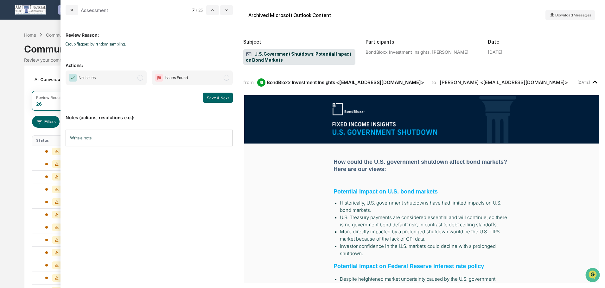
click at [140, 78] on span "modal" at bounding box center [140, 78] width 6 height 6
click at [217, 98] on button "Save & Next" at bounding box center [218, 98] width 30 height 10
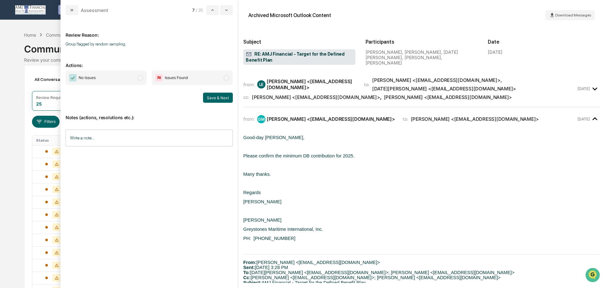
click at [139, 76] on span "modal" at bounding box center [140, 78] width 6 height 6
click at [214, 95] on button "Save & Next" at bounding box center [218, 98] width 30 height 10
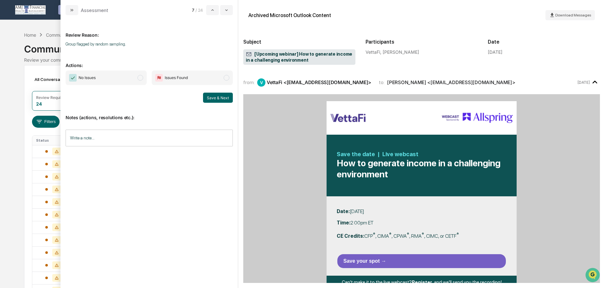
click at [138, 77] on span "modal" at bounding box center [140, 78] width 6 height 6
click at [213, 96] on button "Save & Next" at bounding box center [218, 98] width 30 height 10
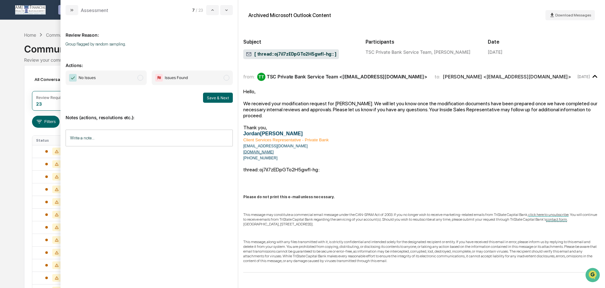
click at [140, 77] on span "modal" at bounding box center [140, 78] width 6 height 6
click at [226, 98] on button "Save & Next" at bounding box center [218, 98] width 30 height 10
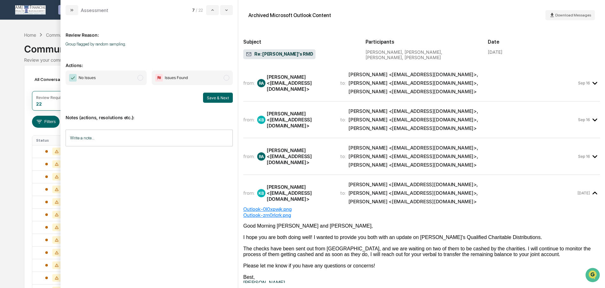
click at [139, 78] on span "modal" at bounding box center [140, 78] width 6 height 6
click at [220, 96] on button "Save & Next" at bounding box center [218, 98] width 30 height 10
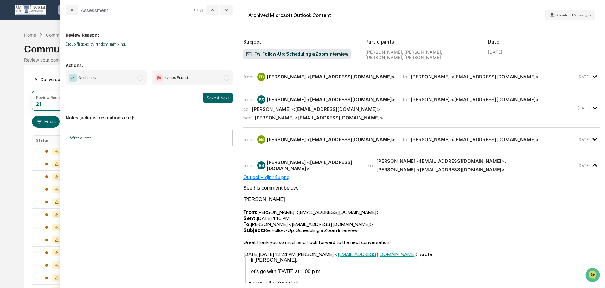
click at [141, 77] on span "modal" at bounding box center [140, 78] width 6 height 6
click at [210, 98] on button "Save & Next" at bounding box center [218, 98] width 30 height 10
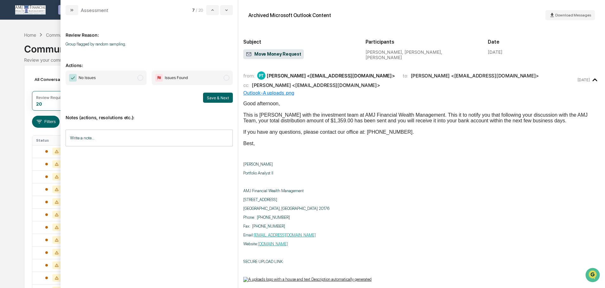
click at [139, 76] on span "modal" at bounding box center [140, 78] width 6 height 6
click at [215, 94] on button "Save & Next" at bounding box center [218, 98] width 30 height 10
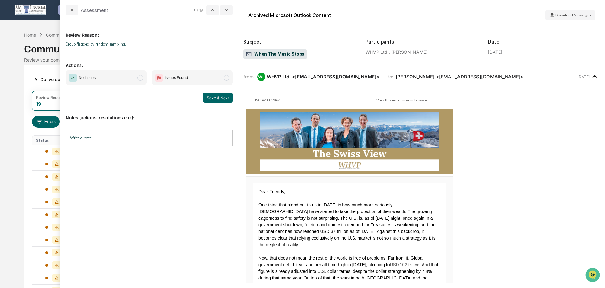
click at [139, 78] on span "modal" at bounding box center [140, 78] width 6 height 6
click at [215, 95] on button "Save & Next" at bounding box center [218, 98] width 30 height 10
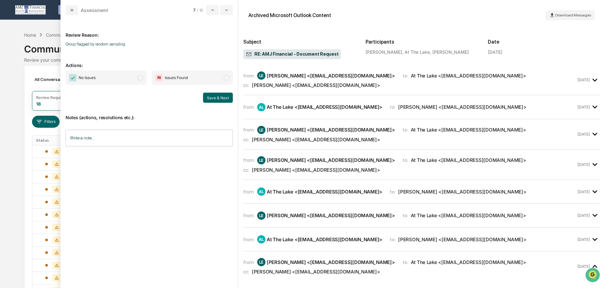
click at [140, 76] on span "modal" at bounding box center [140, 78] width 6 height 6
click at [219, 96] on button "Save & Next" at bounding box center [218, 98] width 30 height 10
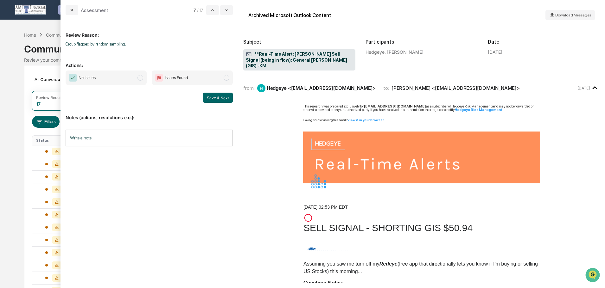
click at [139, 76] on span "modal" at bounding box center [140, 78] width 6 height 6
click at [211, 97] on button "Save & Next" at bounding box center [218, 98] width 30 height 10
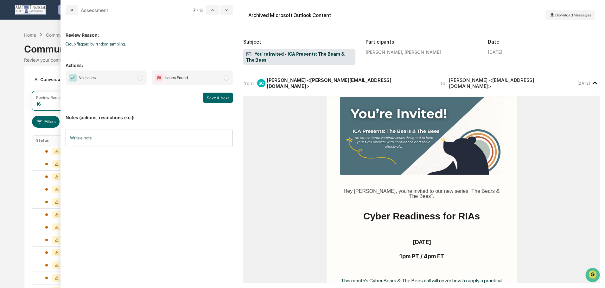
click at [138, 77] on span "modal" at bounding box center [140, 78] width 6 height 6
click at [214, 96] on button "Save & Next" at bounding box center [218, 98] width 30 height 10
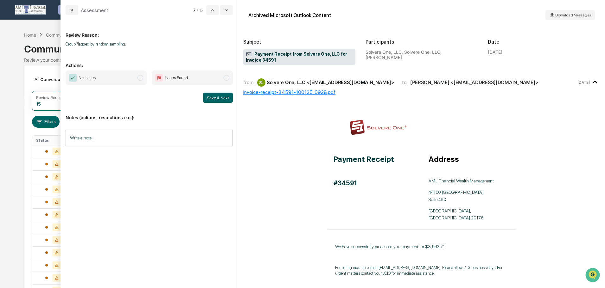
click at [140, 76] on span "modal" at bounding box center [140, 78] width 6 height 6
click at [215, 97] on button "Save & Next" at bounding box center [218, 98] width 30 height 10
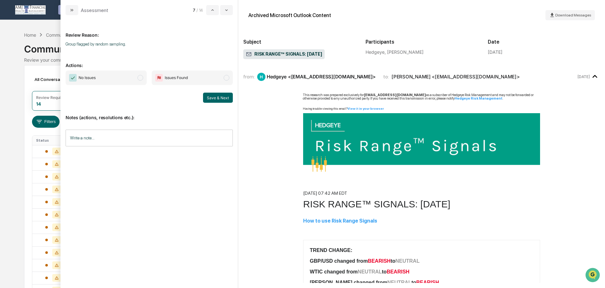
click at [139, 77] on span "modal" at bounding box center [140, 78] width 6 height 6
click at [216, 100] on button "Save & Next" at bounding box center [218, 98] width 30 height 10
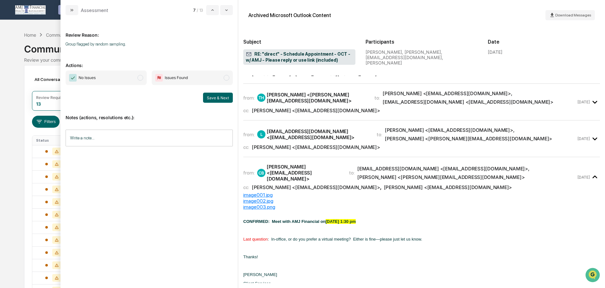
scroll to position [222, 0]
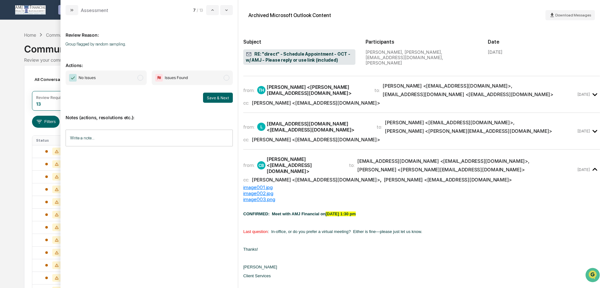
click at [142, 79] on span "modal" at bounding box center [140, 78] width 6 height 6
click at [211, 98] on button "Save & Next" at bounding box center [218, 98] width 30 height 10
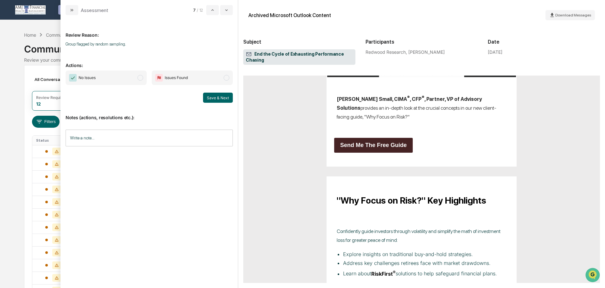
scroll to position [253, 0]
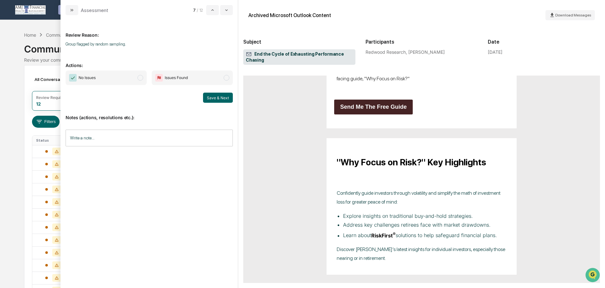
click at [140, 78] on span "modal" at bounding box center [140, 78] width 6 height 6
click at [217, 99] on button "Save & Next" at bounding box center [218, 98] width 30 height 10
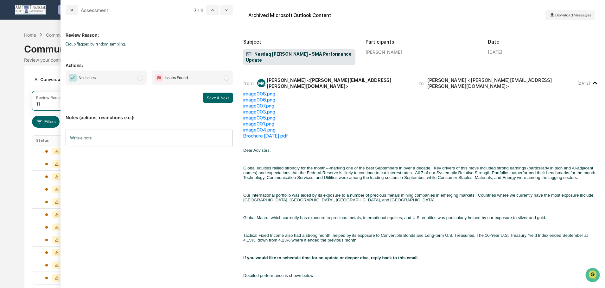
click at [141, 77] on span "modal" at bounding box center [140, 78] width 6 height 6
click at [218, 96] on button "Save & Next" at bounding box center [218, 98] width 30 height 10
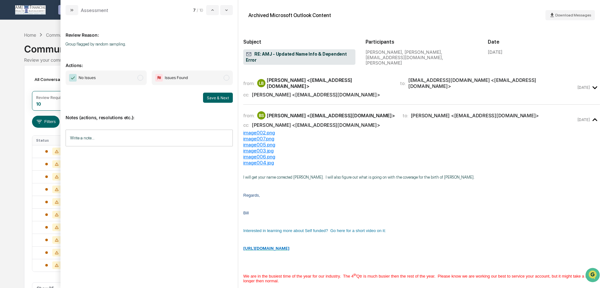
click at [376, 80] on div "from: LB Laken Barber <lbarber@amjfinancial.com> to: bill@sbisonline.com <bill@…" at bounding box center [409, 83] width 333 height 12
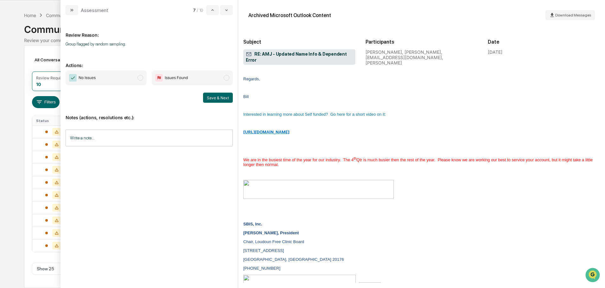
scroll to position [380, 0]
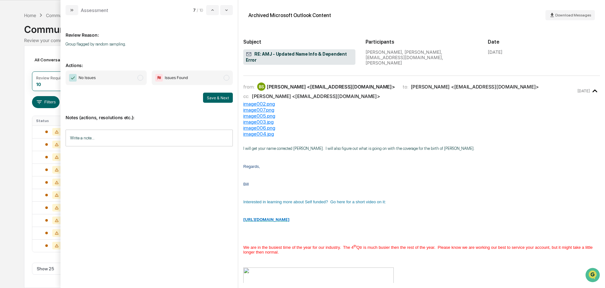
click at [141, 78] on span "modal" at bounding box center [140, 78] width 6 height 6
click at [213, 96] on button "Save & Next" at bounding box center [218, 98] width 30 height 10
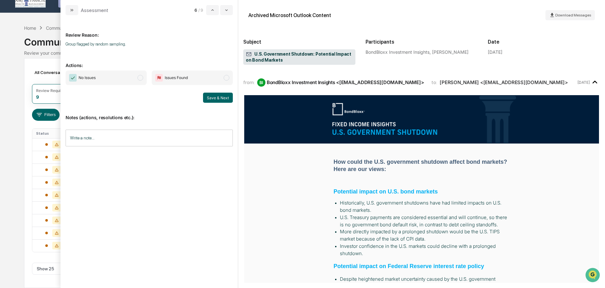
scroll to position [7, 0]
click at [138, 76] on span "modal" at bounding box center [140, 78] width 6 height 6
click at [208, 96] on button "Save & Next" at bounding box center [218, 98] width 30 height 10
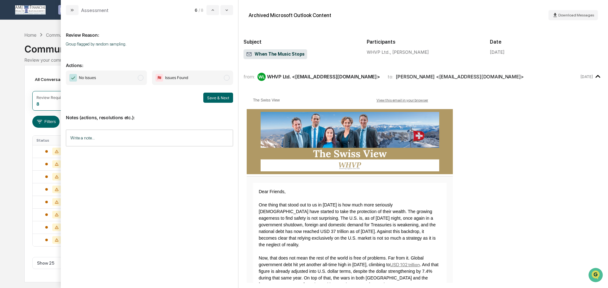
click at [140, 77] on span "modal" at bounding box center [141, 78] width 6 height 6
click at [212, 96] on button "Save & Next" at bounding box center [218, 98] width 30 height 10
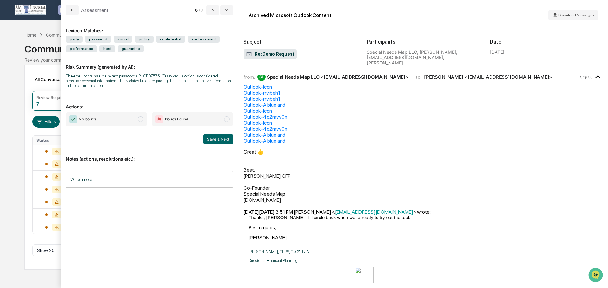
scroll to position [63, 0]
click at [140, 119] on span "modal" at bounding box center [141, 120] width 6 height 6
click at [87, 177] on input "Write a note..." at bounding box center [149, 179] width 167 height 17
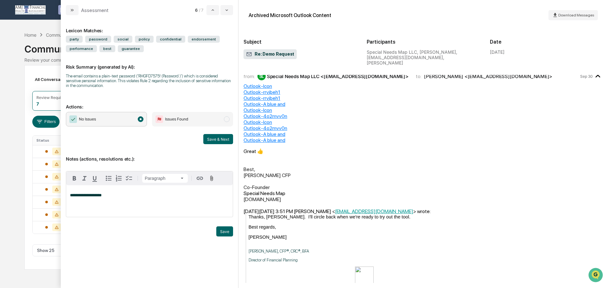
drag, startPoint x: 228, startPoint y: 232, endPoint x: 227, endPoint y: 203, distance: 29.1
click at [228, 232] on button "Save" at bounding box center [224, 232] width 17 height 10
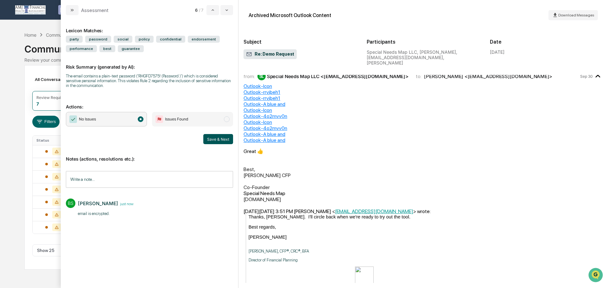
click at [223, 139] on button "Save & Next" at bounding box center [218, 139] width 30 height 10
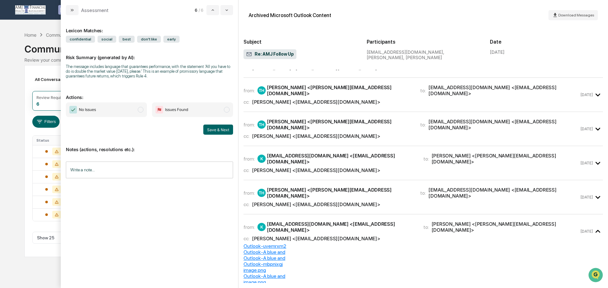
scroll to position [32, 0]
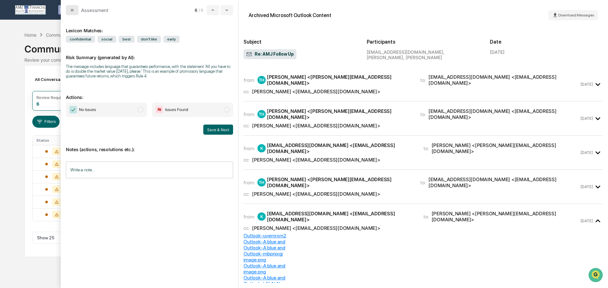
click at [69, 8] on button "modal" at bounding box center [72, 10] width 13 height 10
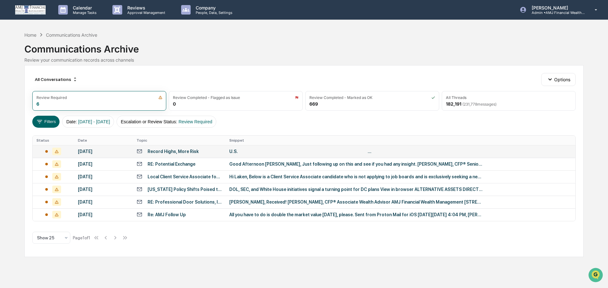
click at [177, 153] on div "Record Highs, More Risk" at bounding box center [173, 151] width 51 height 5
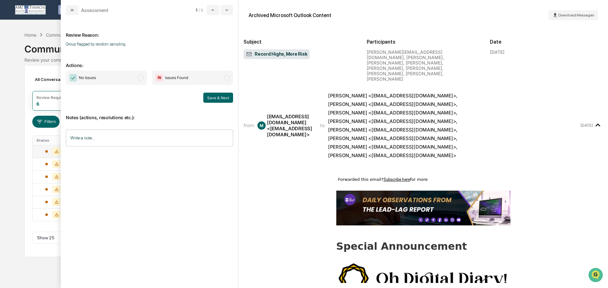
click at [141, 76] on span "modal" at bounding box center [141, 78] width 6 height 6
click at [222, 97] on button "Save & Next" at bounding box center [218, 98] width 30 height 10
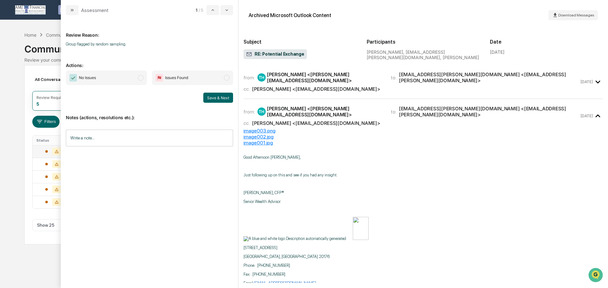
click at [140, 77] on span "modal" at bounding box center [141, 78] width 6 height 6
click at [217, 97] on button "Save & Next" at bounding box center [218, 98] width 30 height 10
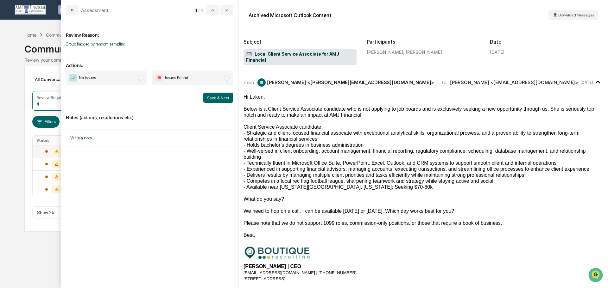
click at [141, 76] on span "modal" at bounding box center [141, 78] width 6 height 6
click at [220, 97] on button "Save & Next" at bounding box center [218, 98] width 30 height 10
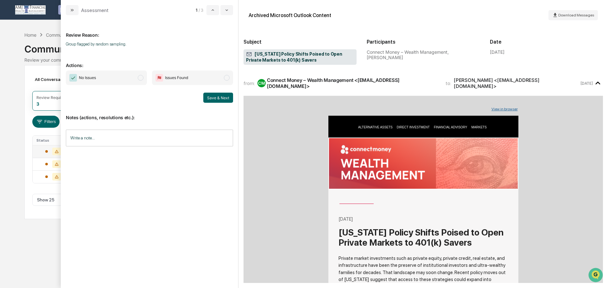
click at [141, 78] on span "modal" at bounding box center [141, 78] width 6 height 6
click at [225, 99] on button "Save & Next" at bounding box center [218, 98] width 30 height 10
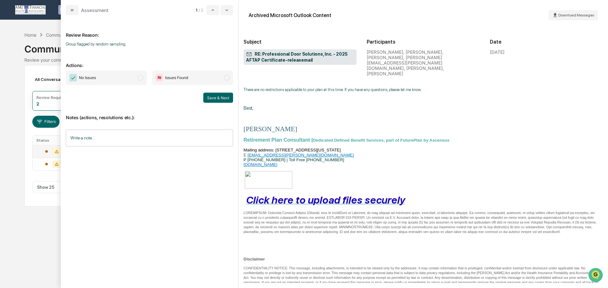
scroll to position [866, 0]
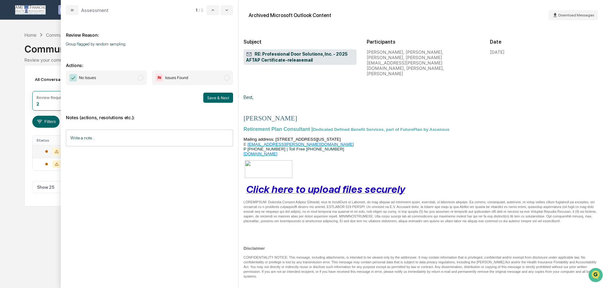
click at [140, 74] on span "No Issues" at bounding box center [106, 78] width 81 height 15
click at [213, 98] on button "Save & Next" at bounding box center [218, 98] width 30 height 10
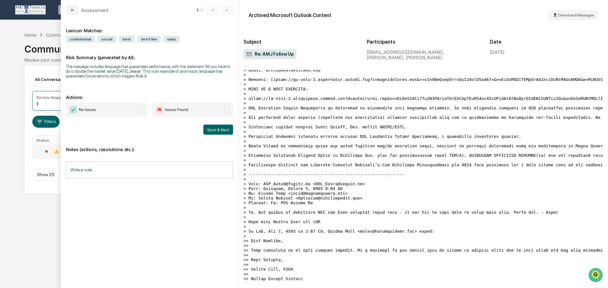
scroll to position [202, 0]
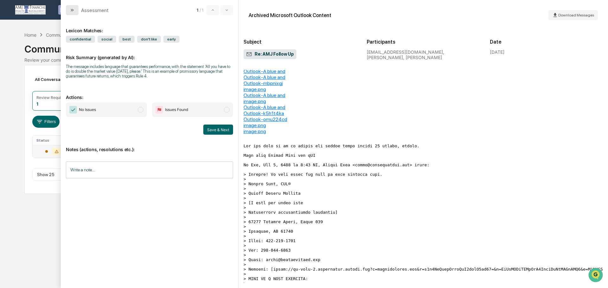
click at [72, 10] on icon "modal" at bounding box center [72, 10] width 5 height 5
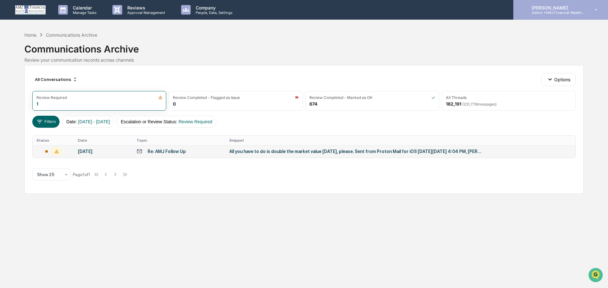
click at [551, 7] on p "[PERSON_NAME]" at bounding box center [556, 7] width 59 height 5
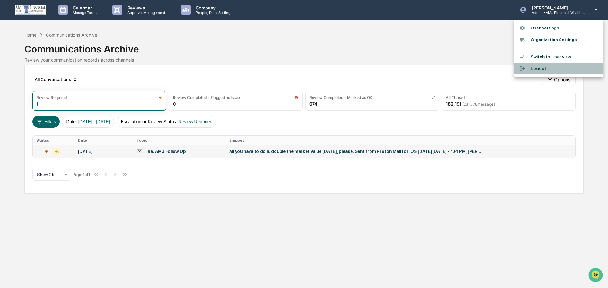
click at [537, 67] on li "Logout" at bounding box center [558, 69] width 89 height 12
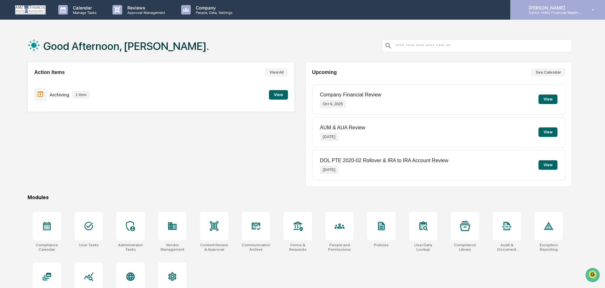
click at [549, 9] on p "[PERSON_NAME]" at bounding box center [552, 7] width 59 height 5
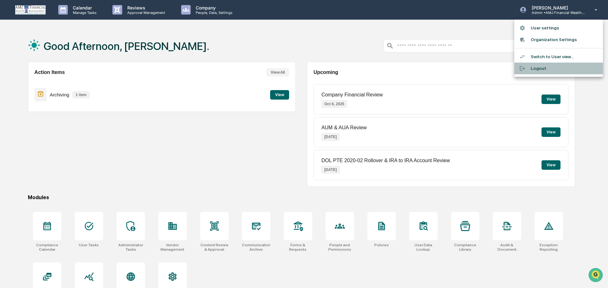
click at [542, 71] on li "Logout" at bounding box center [558, 69] width 89 height 12
